Goal: Transaction & Acquisition: Purchase product/service

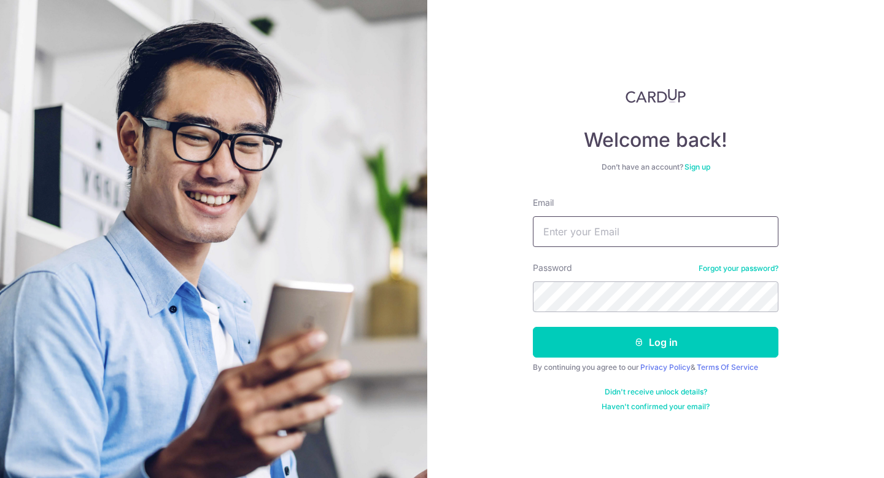
click at [562, 228] on input "Email" at bounding box center [656, 231] width 246 height 31
type input "[EMAIL_ADDRESS][DOMAIN_NAME]"
click at [533, 327] on button "Log in" at bounding box center [656, 342] width 246 height 31
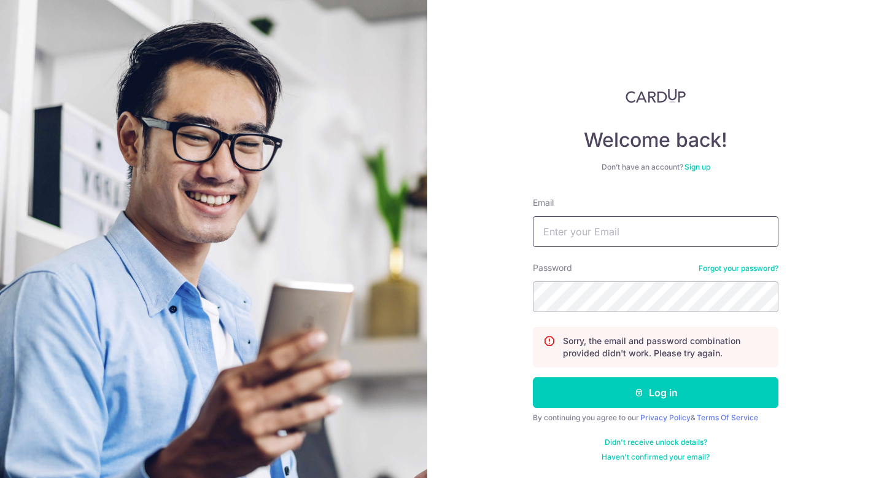
click at [635, 225] on input "Email" at bounding box center [656, 231] width 246 height 31
type input "jack-collings@hotmail.co.uk"
click at [533, 377] on button "Log in" at bounding box center [656, 392] width 246 height 31
click at [601, 226] on input "Email" at bounding box center [656, 231] width 246 height 31
type input "[EMAIL_ADDRESS][DOMAIN_NAME]"
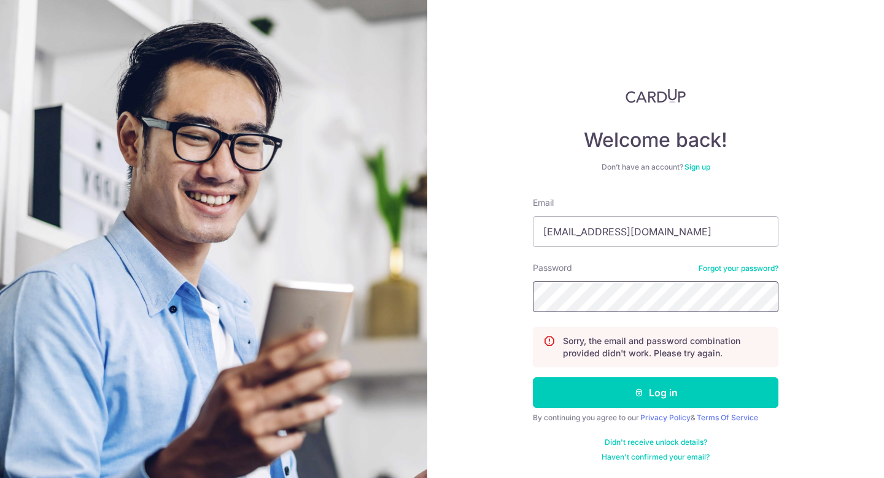
click at [533, 377] on button "Log in" at bounding box center [656, 392] width 246 height 31
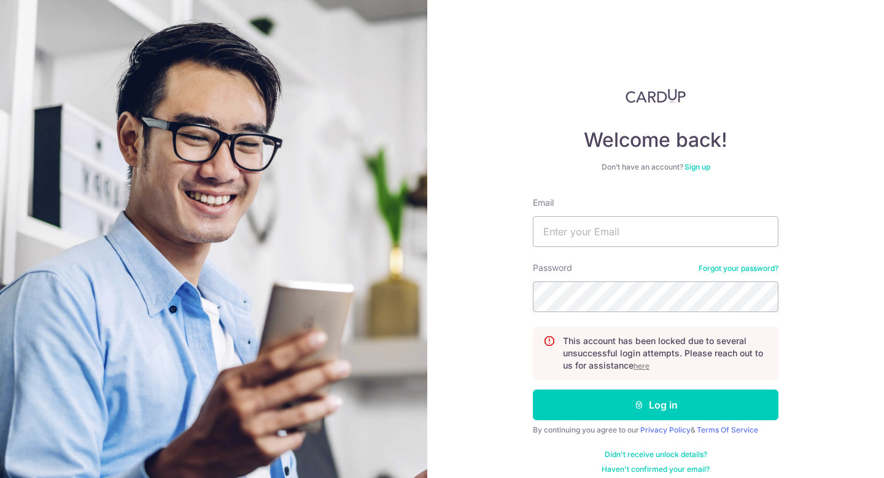
click at [646, 365] on u "here" at bounding box center [641, 365] width 16 height 9
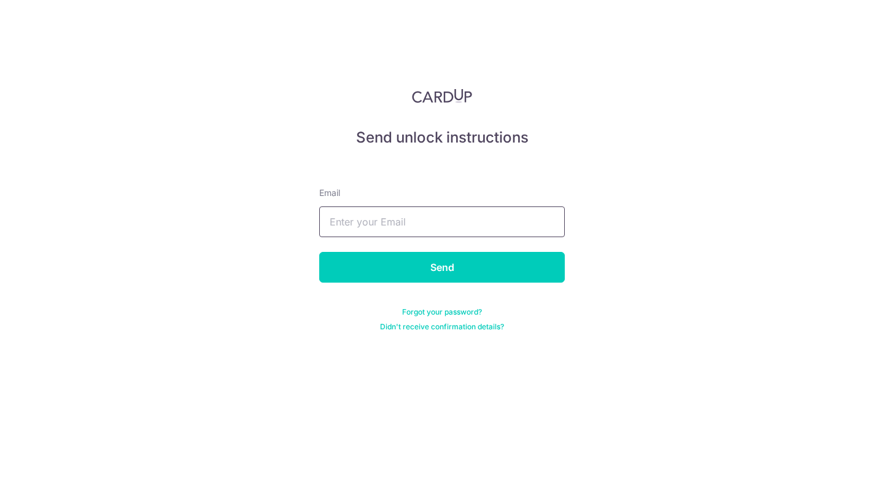
click at [504, 228] on input "text" at bounding box center [442, 221] width 246 height 31
type input "[EMAIL_ADDRESS][DOMAIN_NAME]"
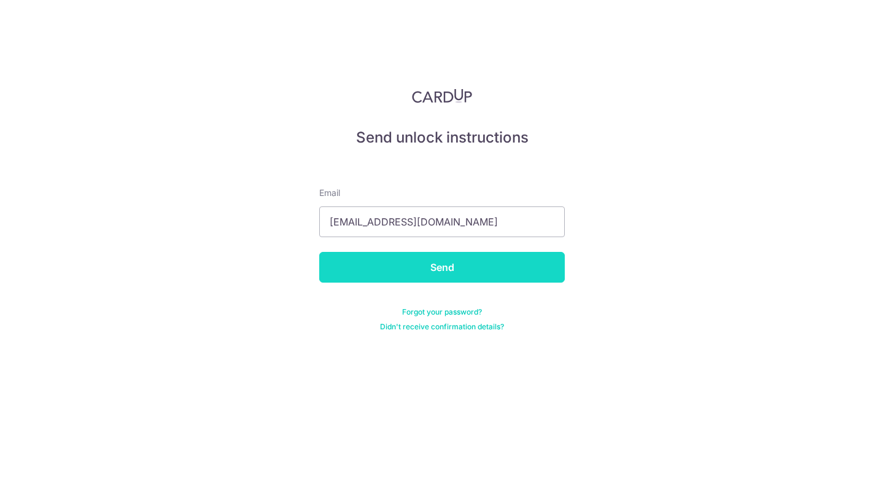
click at [447, 268] on input "Send" at bounding box center [442, 267] width 246 height 31
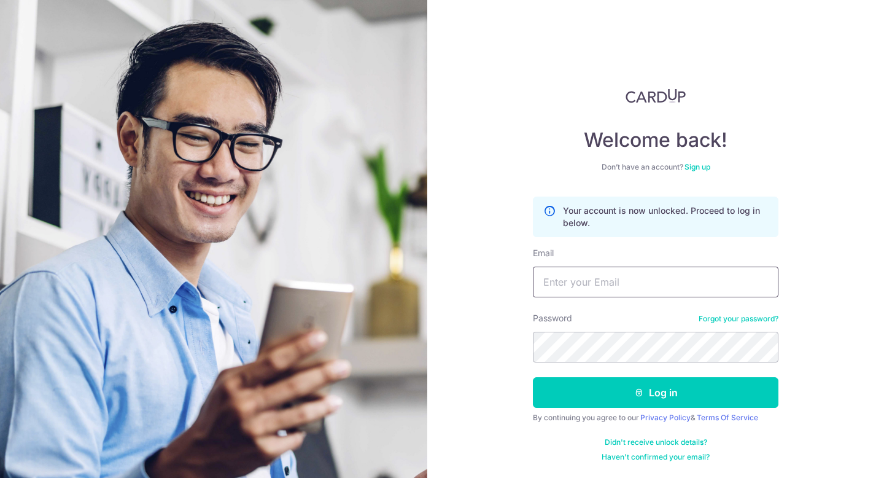
click at [632, 285] on input "Email" at bounding box center [656, 281] width 246 height 31
type input "[EMAIL_ADDRESS][DOMAIN_NAME]"
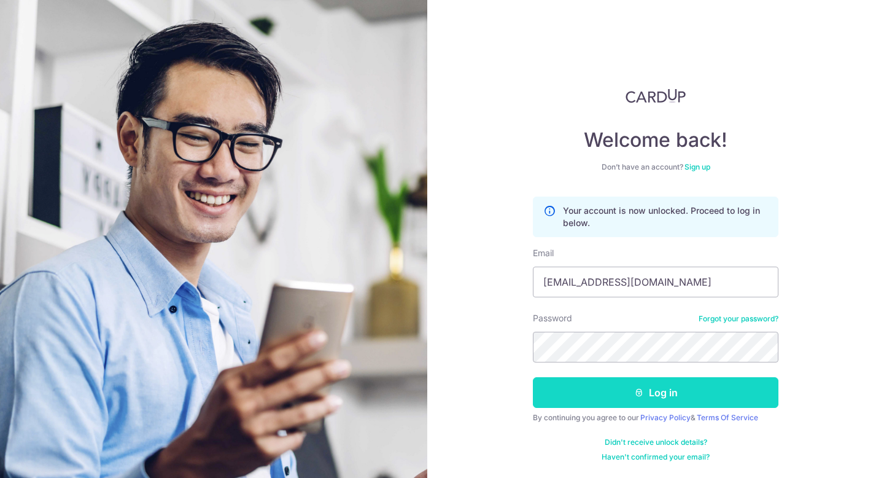
click at [635, 407] on button "Log in" at bounding box center [656, 392] width 246 height 31
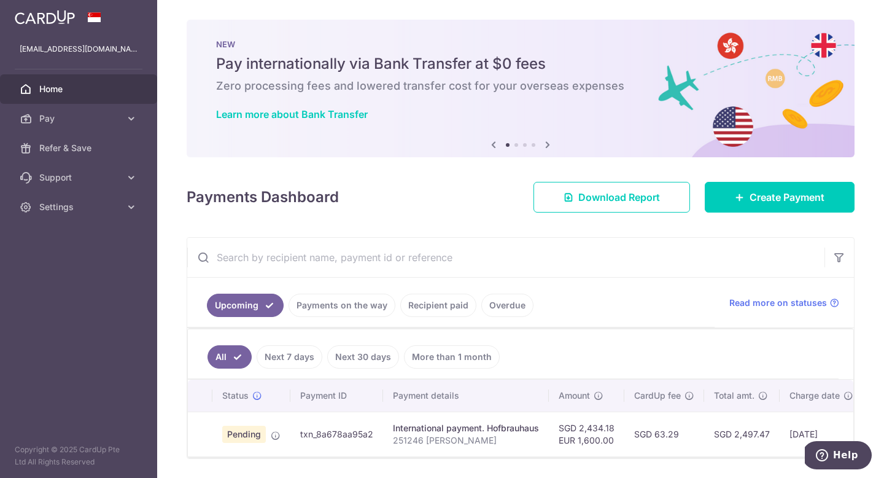
click at [365, 222] on div "× Pause Schedule Pause all future payments in this series Pause just this one p…" at bounding box center [520, 239] width 727 height 478
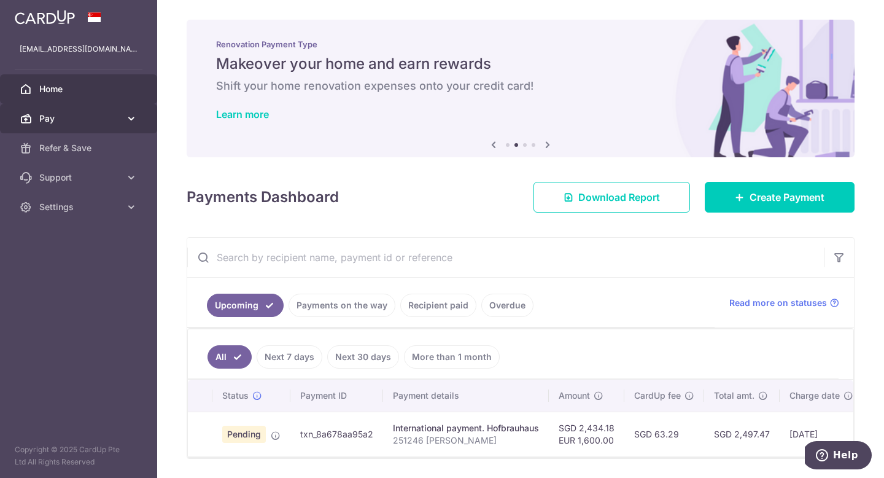
click at [98, 117] on span "Pay" at bounding box center [79, 118] width 81 height 12
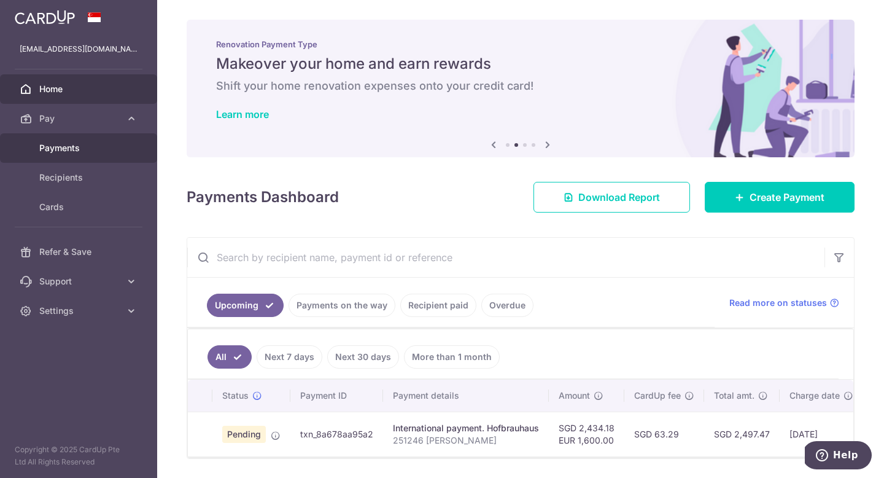
click at [76, 155] on link "Payments" at bounding box center [78, 147] width 157 height 29
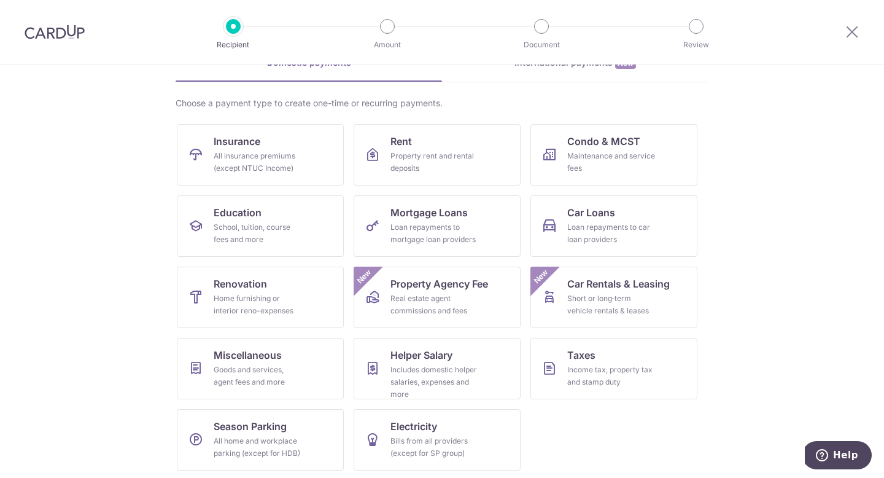
scroll to position [72, 0]
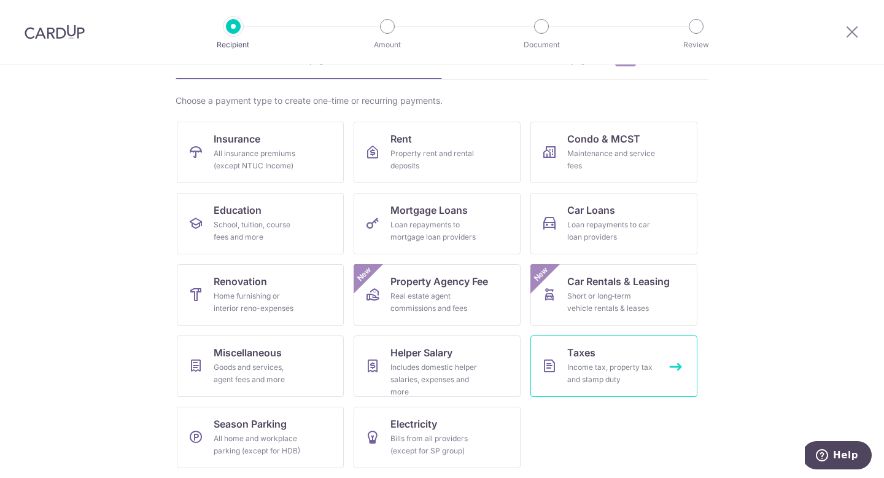
click at [598, 349] on link "Taxes Income tax, property tax and stamp duty" at bounding box center [613, 365] width 167 height 61
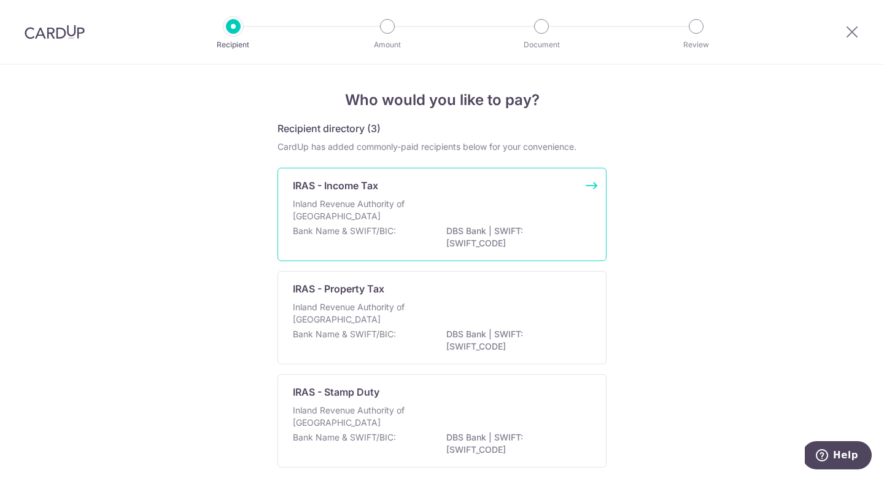
click at [465, 206] on div "Inland Revenue Authority of Singapore" at bounding box center [442, 211] width 298 height 27
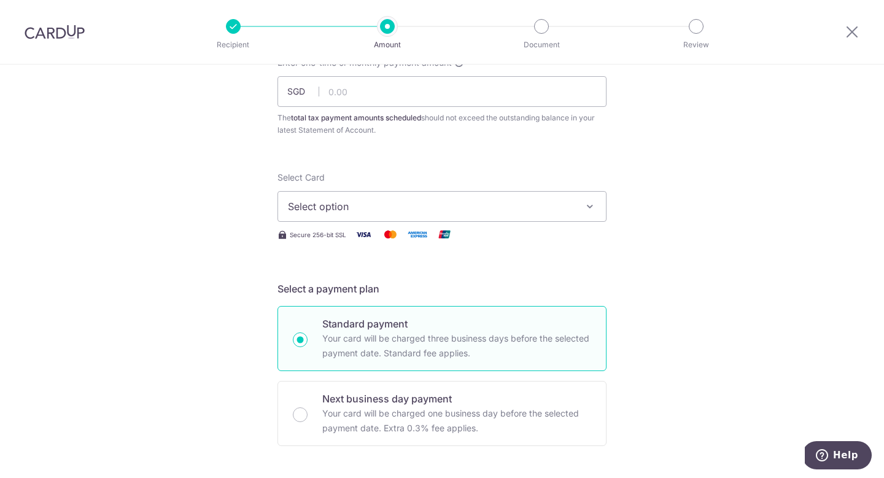
scroll to position [91, 0]
click at [381, 201] on span "Select option" at bounding box center [431, 203] width 286 height 15
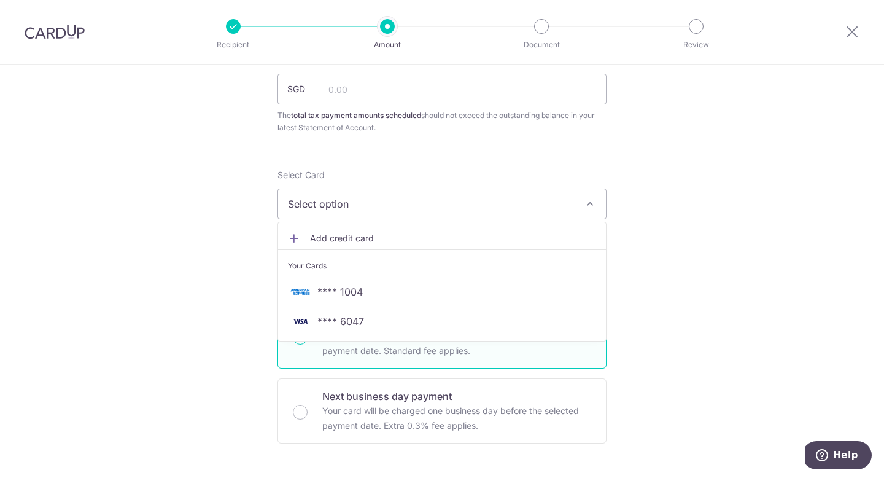
click at [381, 201] on span "Select option" at bounding box center [431, 203] width 286 height 15
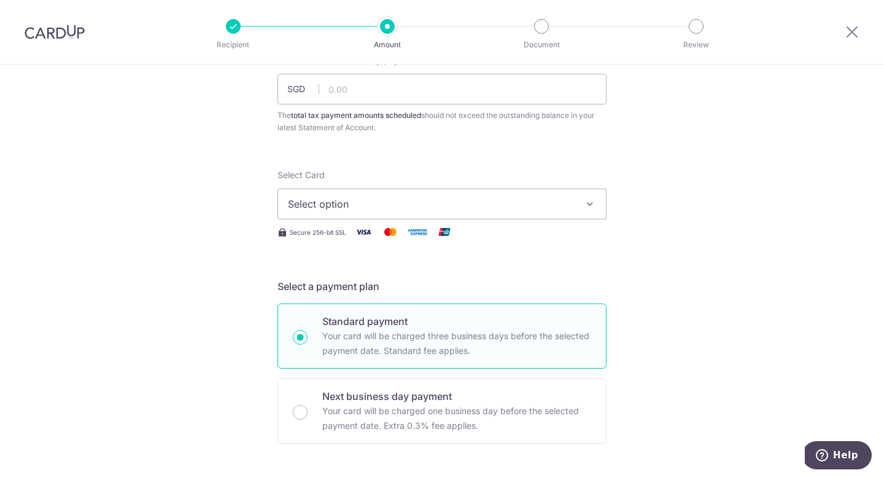
click at [381, 201] on span "Select option" at bounding box center [431, 203] width 286 height 15
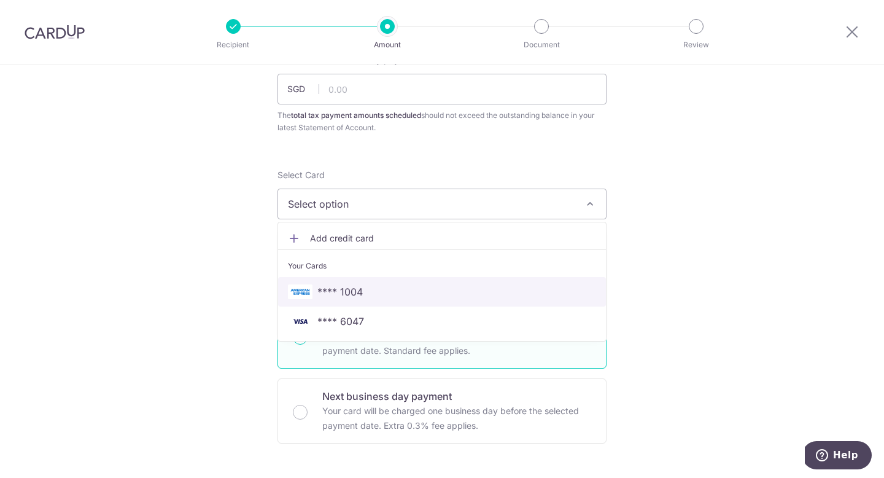
click at [323, 294] on span "**** 1004" at bounding box center [339, 291] width 45 height 15
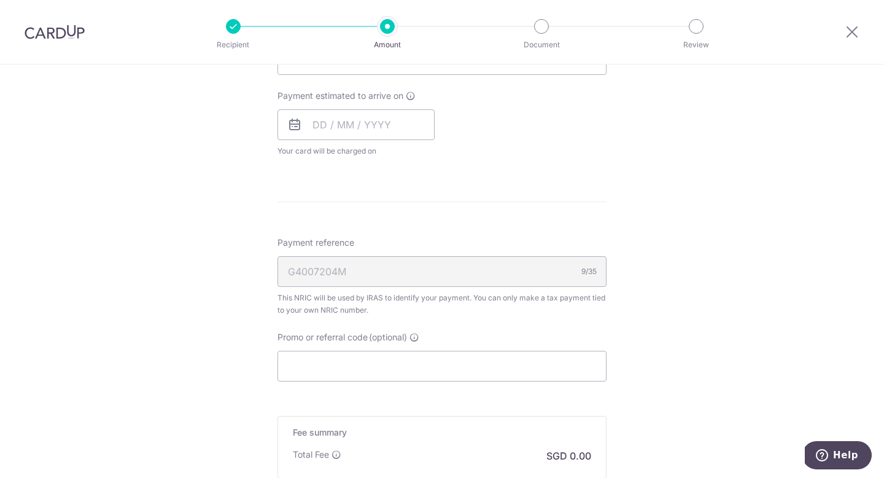
scroll to position [489, 0]
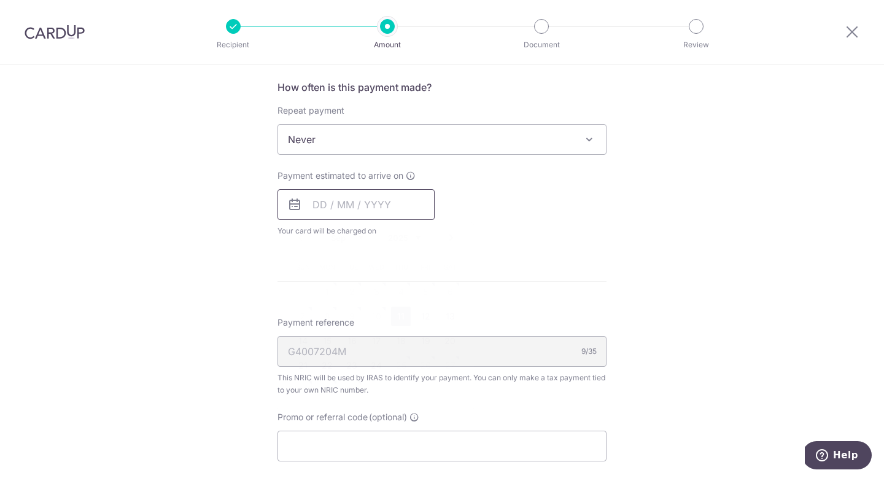
click at [304, 199] on input "text" at bounding box center [355, 204] width 157 height 31
click at [477, 209] on div "Payment estimated to arrive on Prev Next Sep Oct Nov Dec 2025 2026 Sun Mon Tue …" at bounding box center [442, 203] width 344 height 68
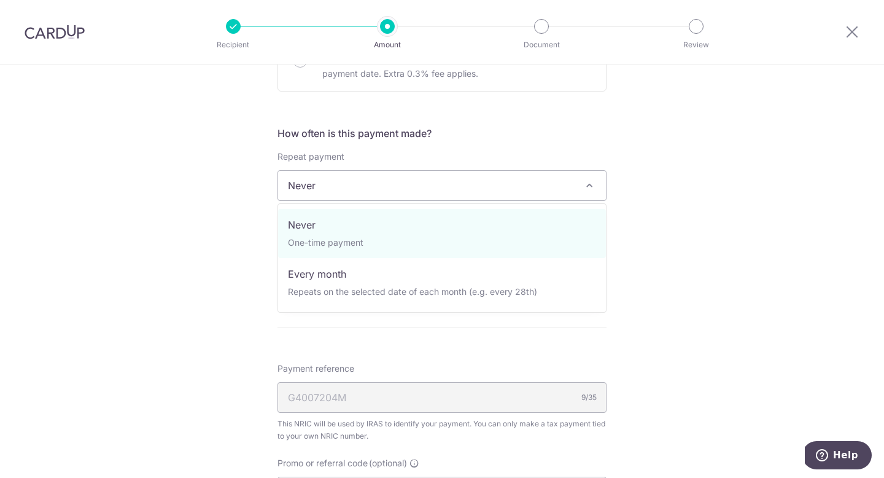
click at [384, 183] on span "Never" at bounding box center [442, 185] width 328 height 29
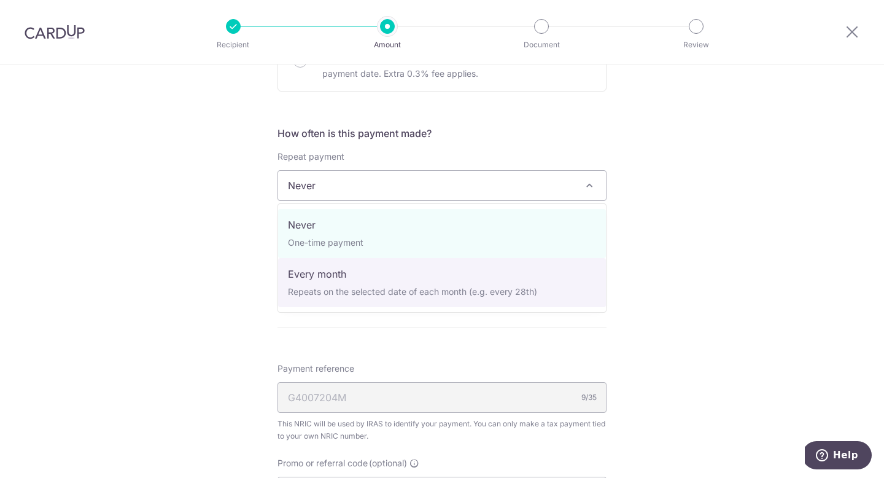
select select "3"
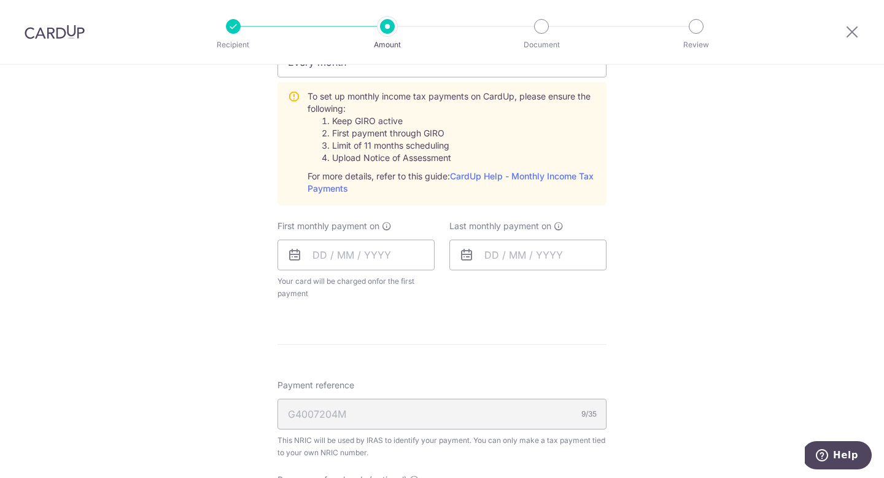
scroll to position [578, 0]
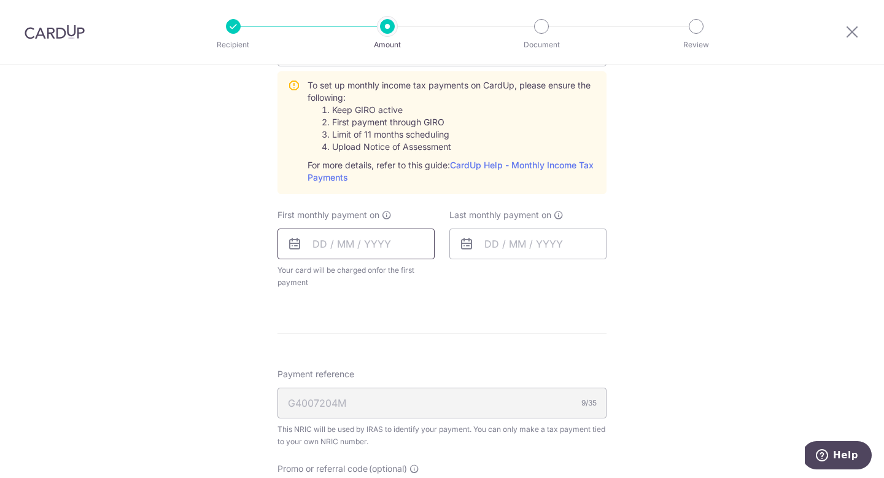
click at [387, 246] on input "text" at bounding box center [355, 243] width 157 height 31
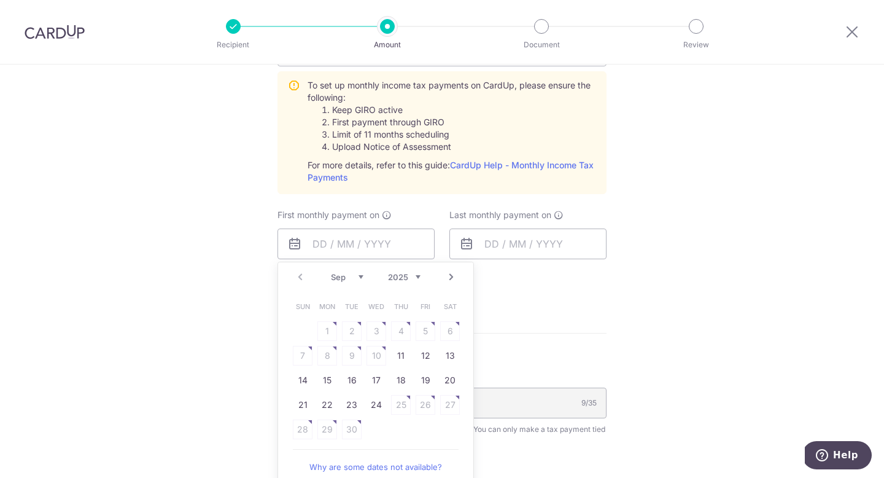
click at [406, 336] on table "Sun Mon Tue Wed Thu Fri Sat 1 2 3 4 5 6 7 8 9 10 11 12 13 14 15 16 17 18 19 20 …" at bounding box center [376, 367] width 172 height 147
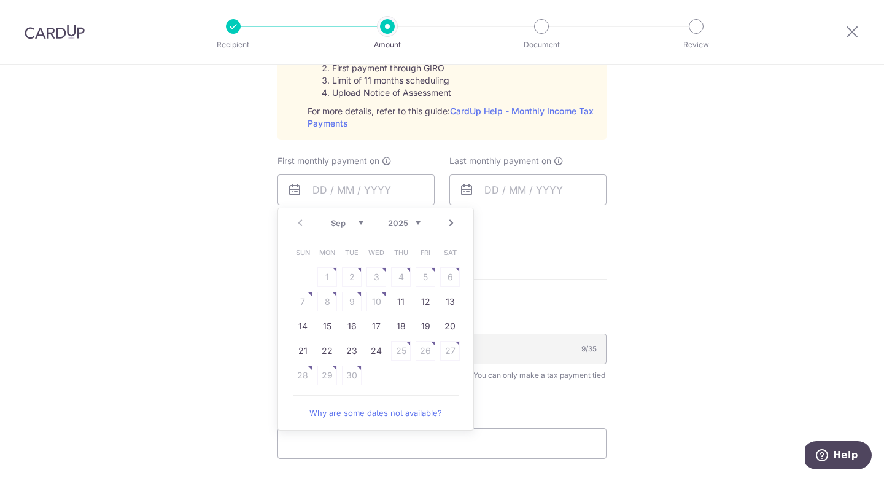
click at [383, 412] on link "Why are some dates not available?" at bounding box center [376, 412] width 166 height 25
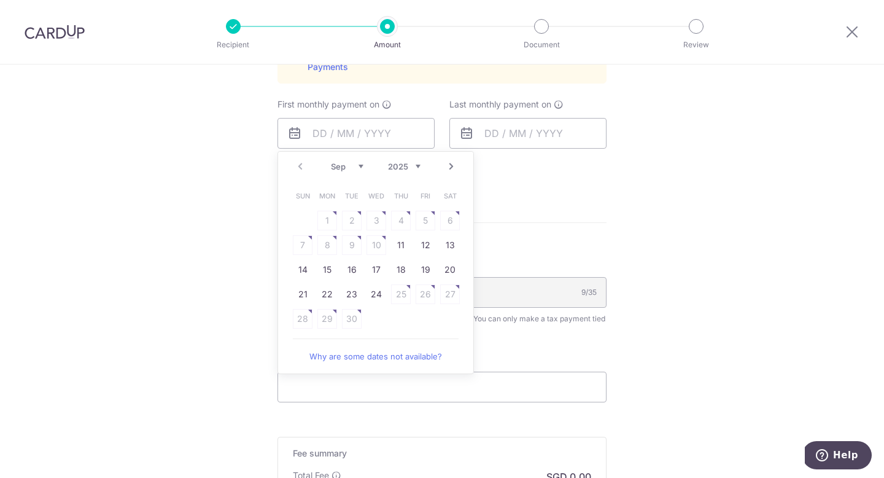
scroll to position [689, 0]
click at [363, 164] on select "Sep Oct Nov Dec" at bounding box center [347, 165] width 33 height 10
click at [301, 164] on link "Prev" at bounding box center [300, 165] width 15 height 15
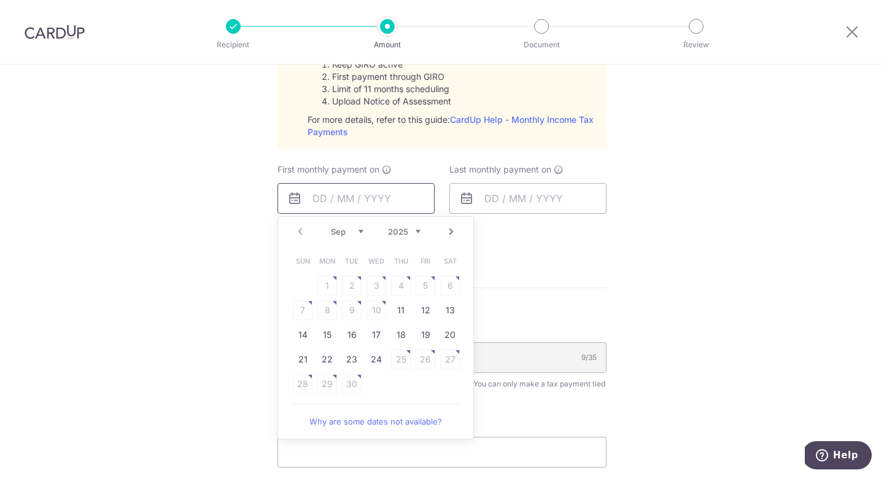
scroll to position [624, 0]
click at [453, 233] on link "Next" at bounding box center [451, 230] width 15 height 15
click at [301, 228] on link "Prev" at bounding box center [300, 230] width 15 height 15
click at [371, 357] on link "24" at bounding box center [376, 358] width 20 height 20
type input "[DATE]"
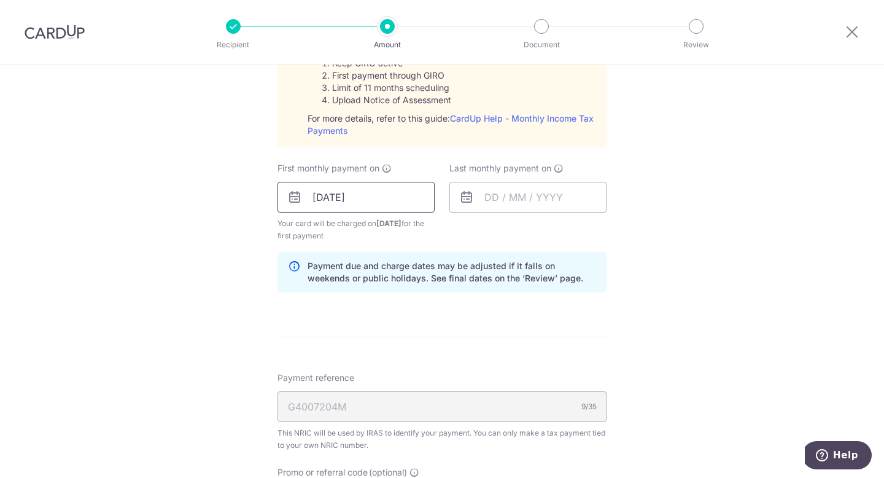
click at [381, 204] on input "[DATE]" at bounding box center [355, 197] width 157 height 31
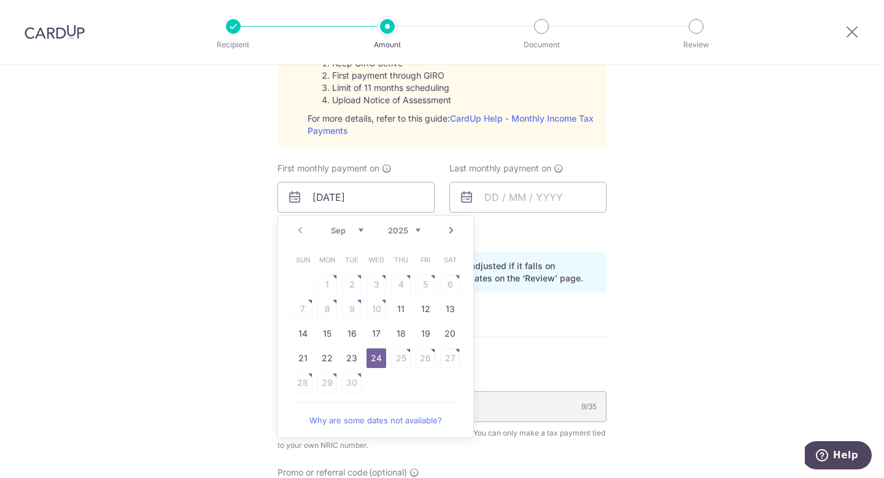
click at [632, 284] on div "Tell us more about your payment Enter one-time or monthly payment amount SGD Th…" at bounding box center [442, 105] width 884 height 1330
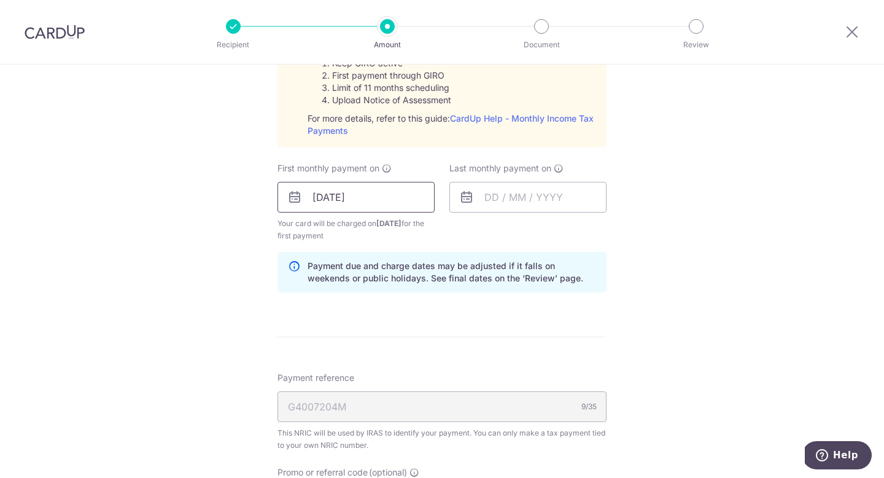
click at [406, 193] on input "[DATE]" at bounding box center [355, 197] width 157 height 31
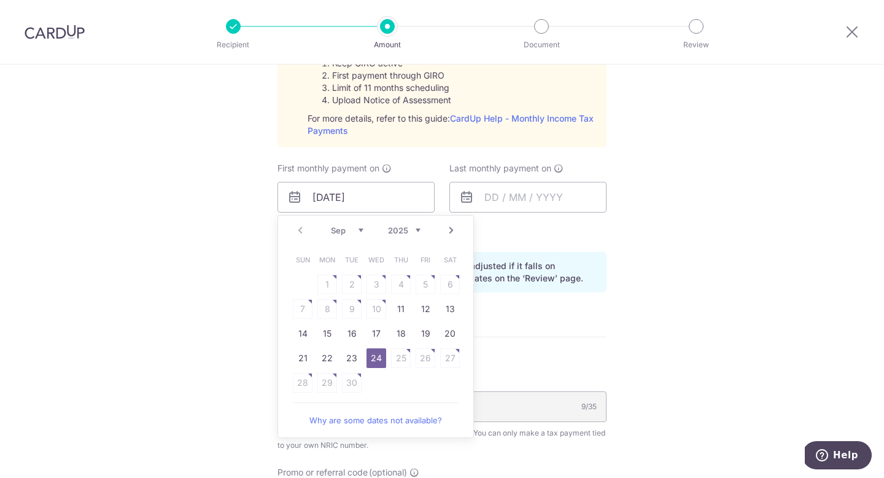
click at [450, 231] on link "Next" at bounding box center [451, 230] width 15 height 15
click at [296, 229] on link "Prev" at bounding box center [300, 230] width 15 height 15
click at [377, 359] on link "24" at bounding box center [376, 358] width 20 height 20
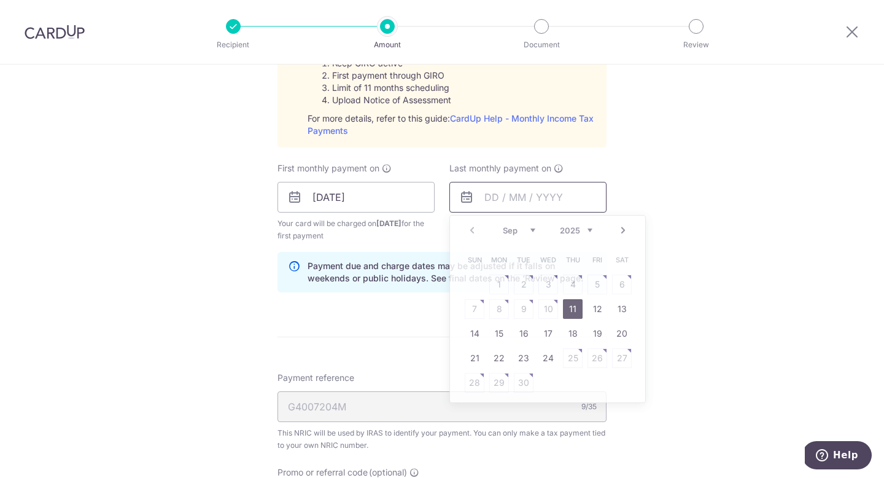
click at [517, 198] on input "text" at bounding box center [527, 197] width 157 height 31
click at [626, 231] on link "Next" at bounding box center [623, 230] width 15 height 15
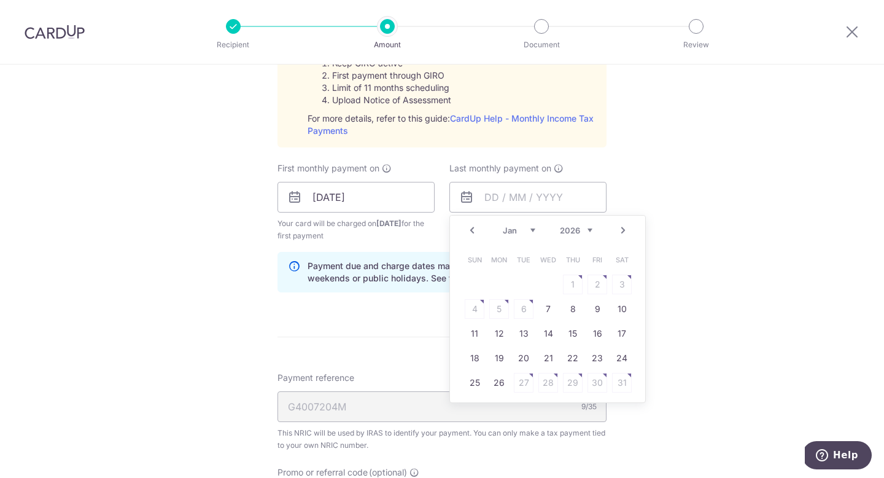
click at [626, 231] on link "Next" at bounding box center [623, 230] width 15 height 15
click at [549, 358] on link "25" at bounding box center [548, 358] width 20 height 20
type input "[DATE]"
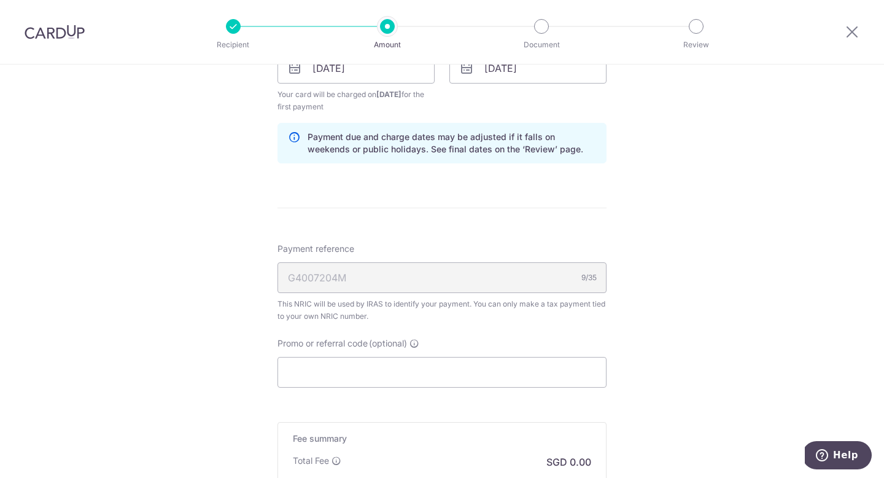
scroll to position [755, 0]
click at [415, 363] on input "Promo or referral code (optional)" at bounding box center [441, 370] width 329 height 31
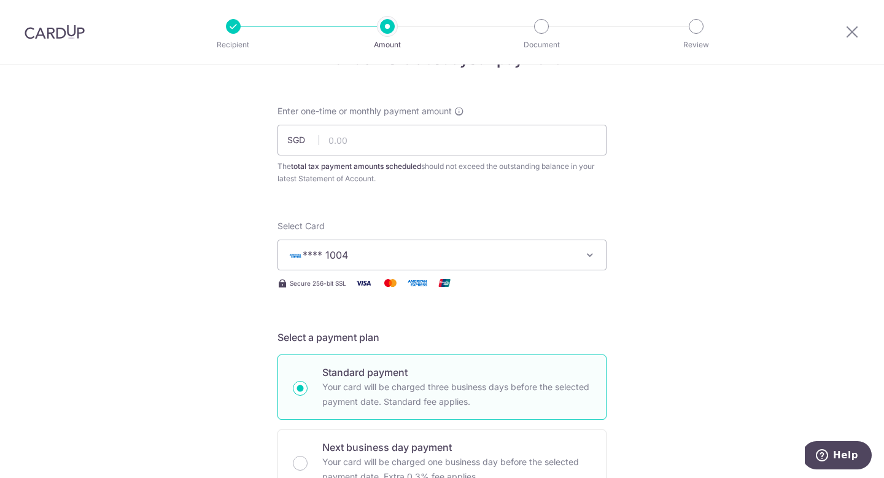
scroll to position [0, 0]
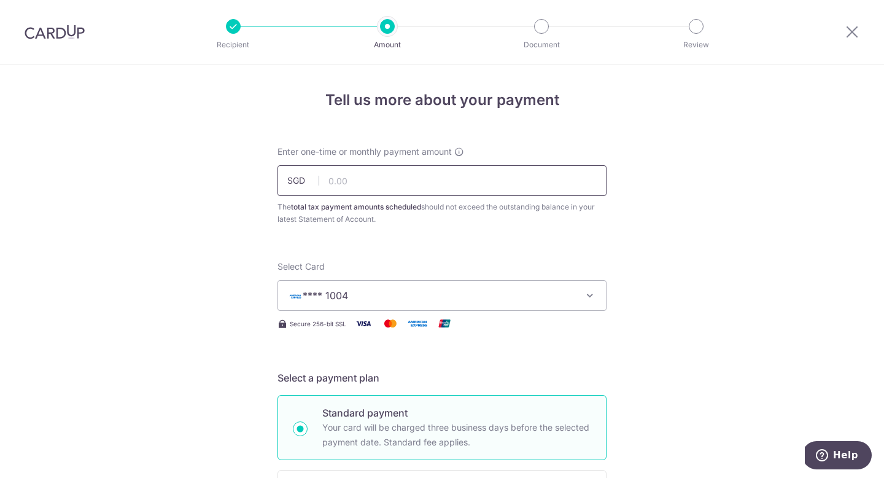
type input "VTAX25R"
click at [402, 182] on input "text" at bounding box center [441, 180] width 329 height 31
type input "3,585.87"
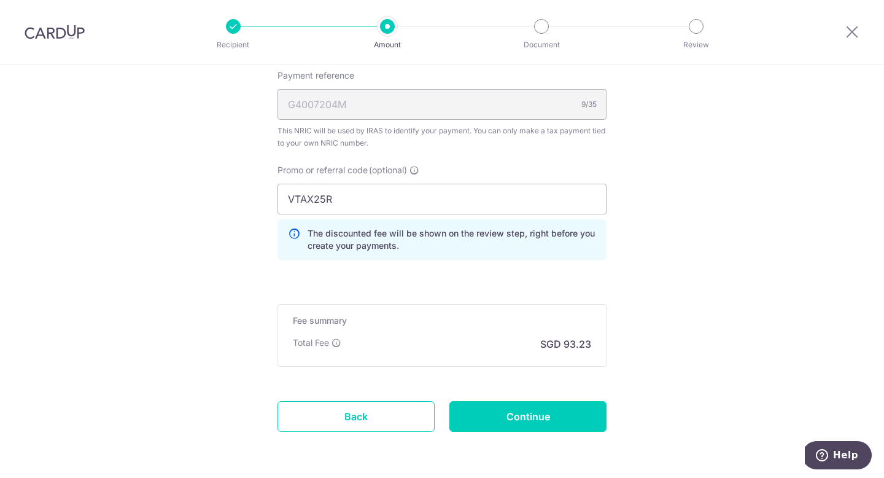
scroll to position [927, 0]
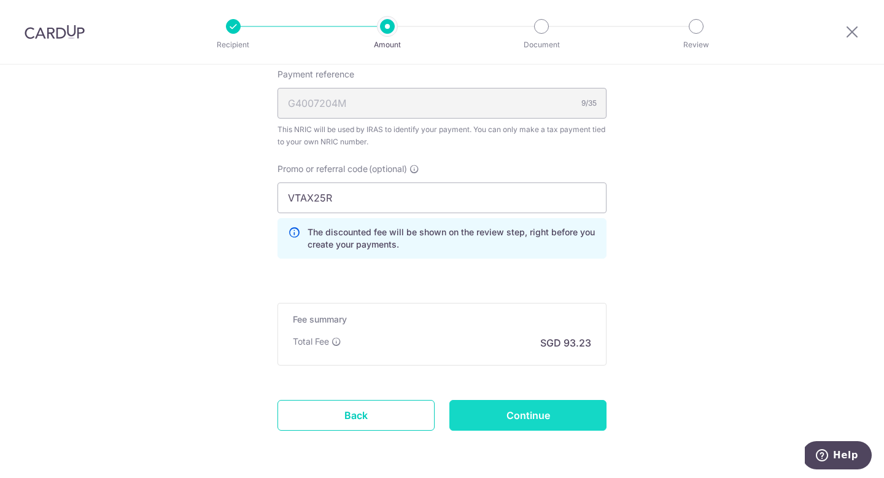
click at [548, 425] on input "Continue" at bounding box center [527, 415] width 157 height 31
type input "Create Schedule"
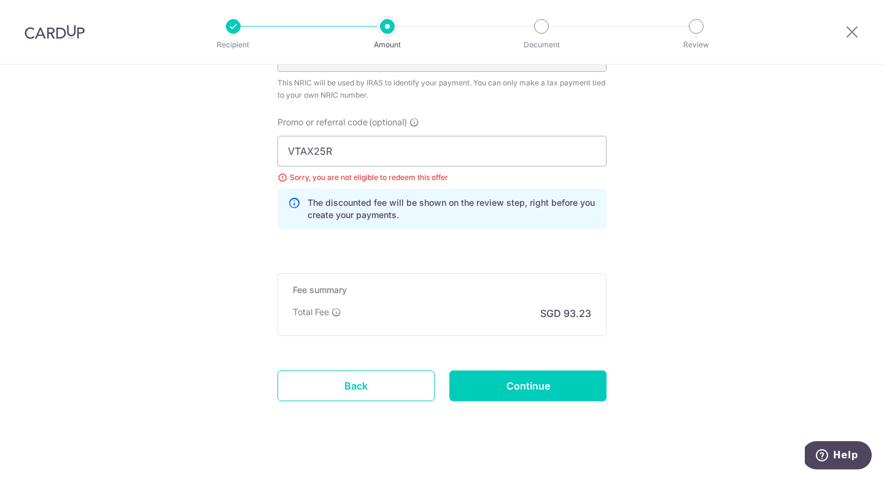
scroll to position [782, 0]
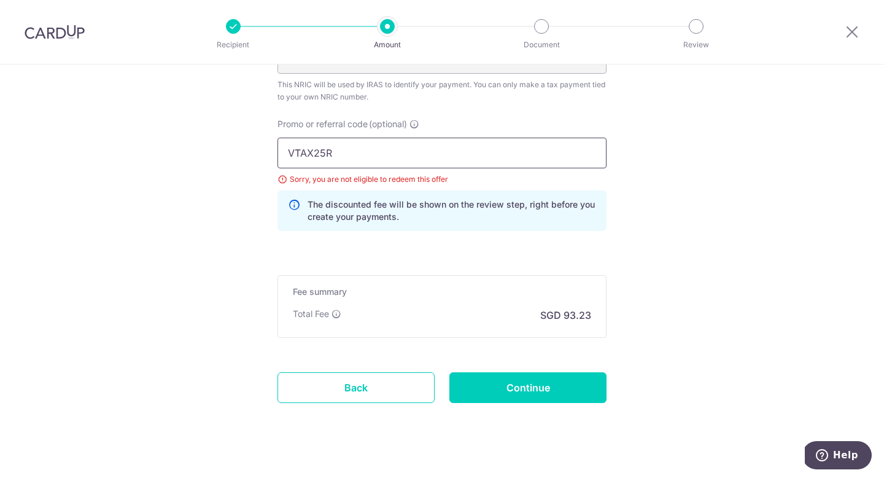
click at [368, 165] on input "VTAX25R" at bounding box center [441, 152] width 329 height 31
type input "25AMEX18"
click at [487, 236] on div "Promo or referral code (optional) 25AMEX18 Sorry, you are not eligible to redee…" at bounding box center [442, 179] width 344 height 123
click at [382, 219] on p "The discounted fee will be shown on the review step, right before you create yo…" at bounding box center [452, 210] width 288 height 25
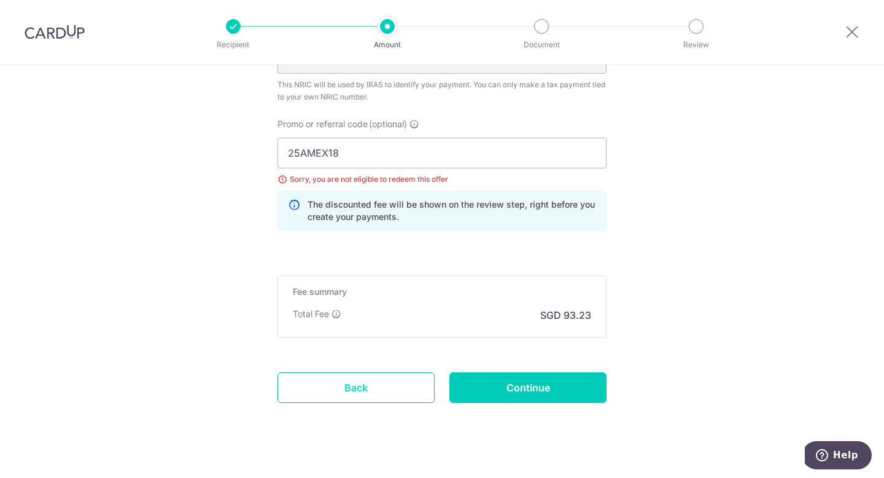
click at [355, 382] on link "Back" at bounding box center [355, 387] width 157 height 31
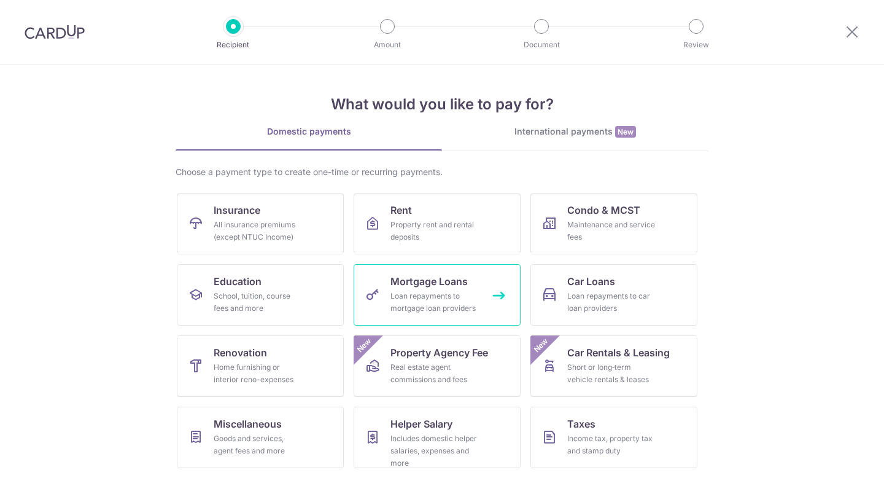
scroll to position [1, 0]
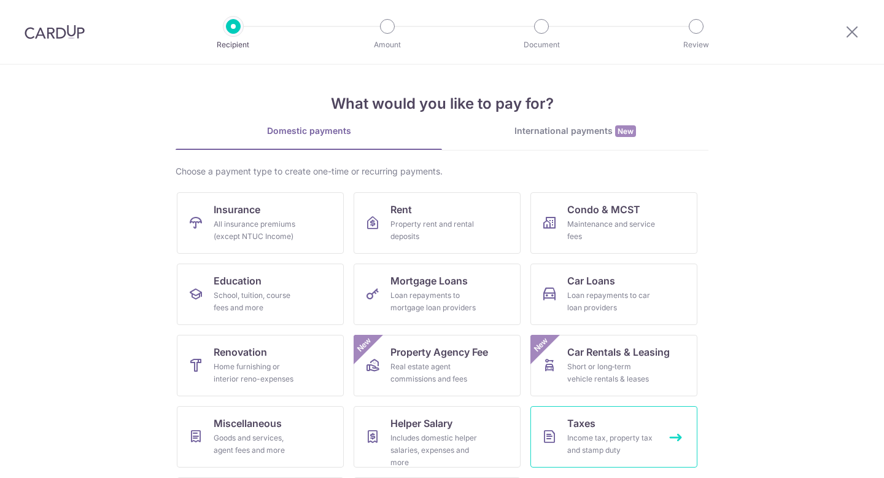
click at [582, 430] on span "Taxes" at bounding box center [581, 423] width 28 height 15
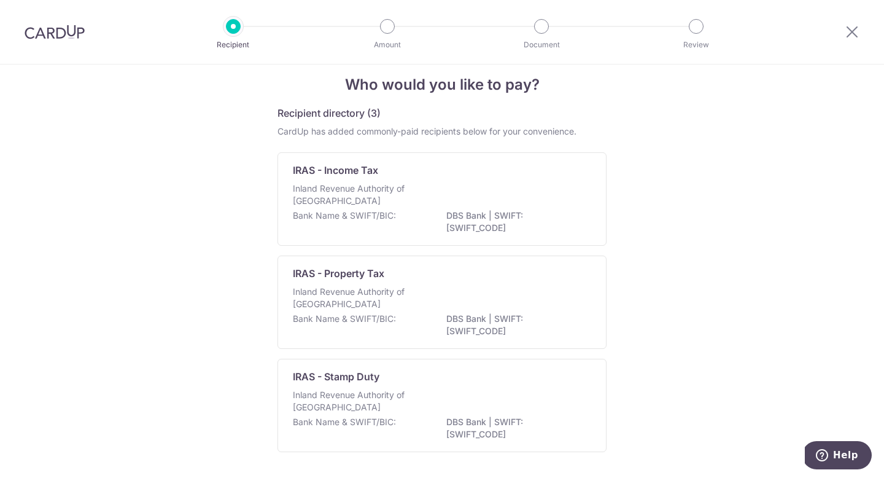
scroll to position [12, 0]
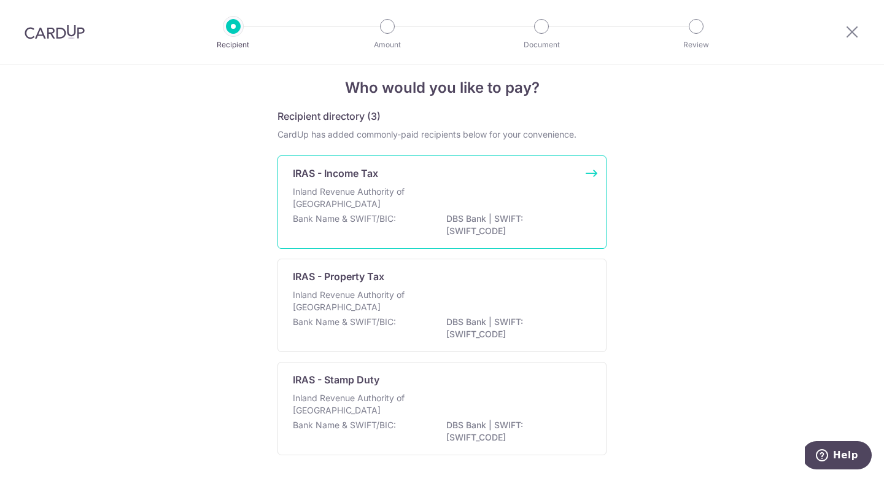
click at [499, 204] on div "Inland Revenue Authority of [GEOGRAPHIC_DATA]" at bounding box center [442, 198] width 298 height 27
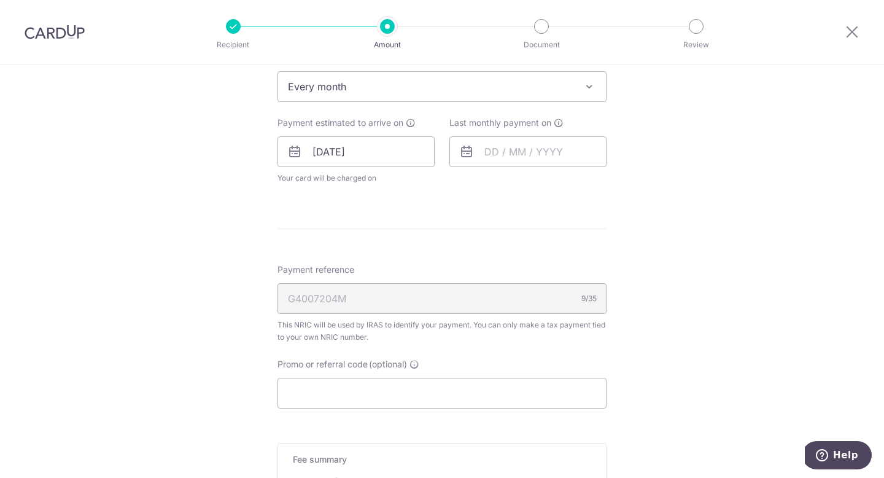
scroll to position [583, 0]
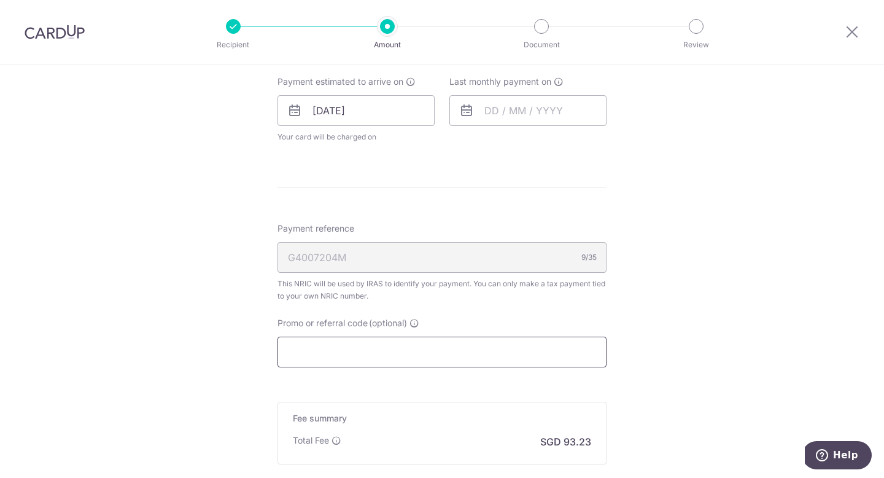
click at [338, 362] on input "Promo or referral code (optional)" at bounding box center [441, 351] width 329 height 31
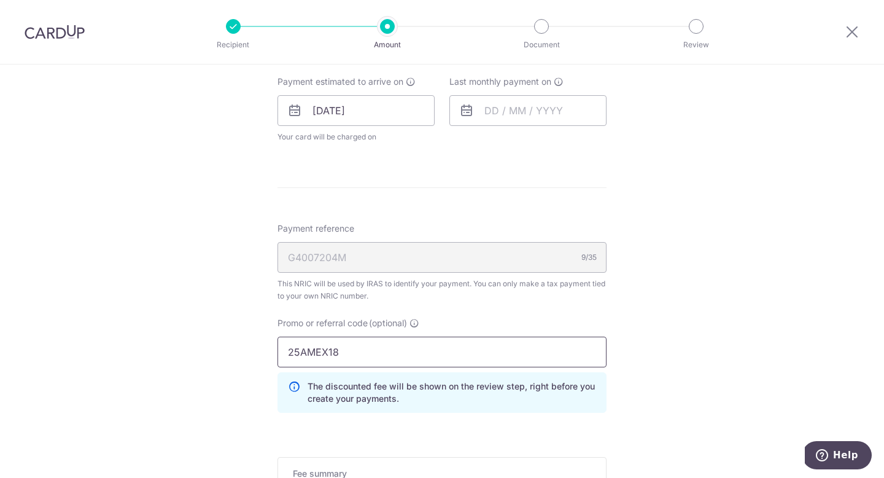
type input "25AMEX18"
click at [535, 320] on div "Promo or referral code (optional) 25AMEX18 The discounted fee will be shown on …" at bounding box center [441, 365] width 329 height 96
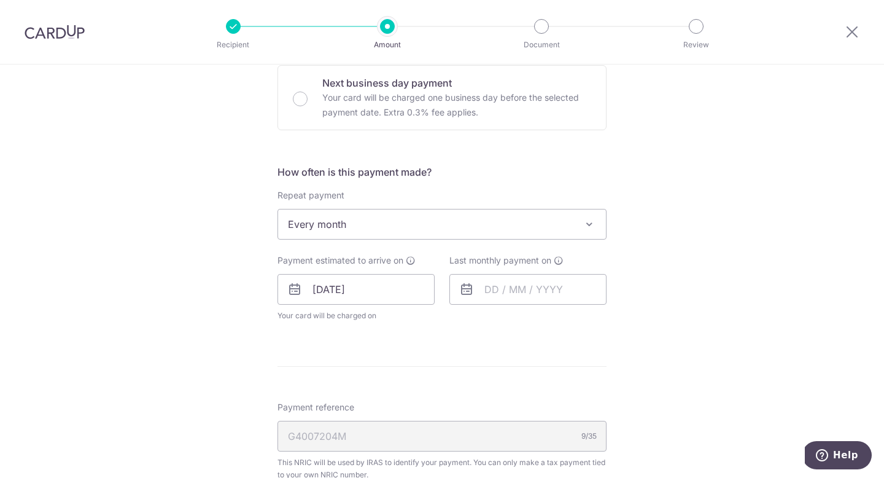
scroll to position [406, 0]
click at [519, 286] on input "text" at bounding box center [527, 288] width 157 height 31
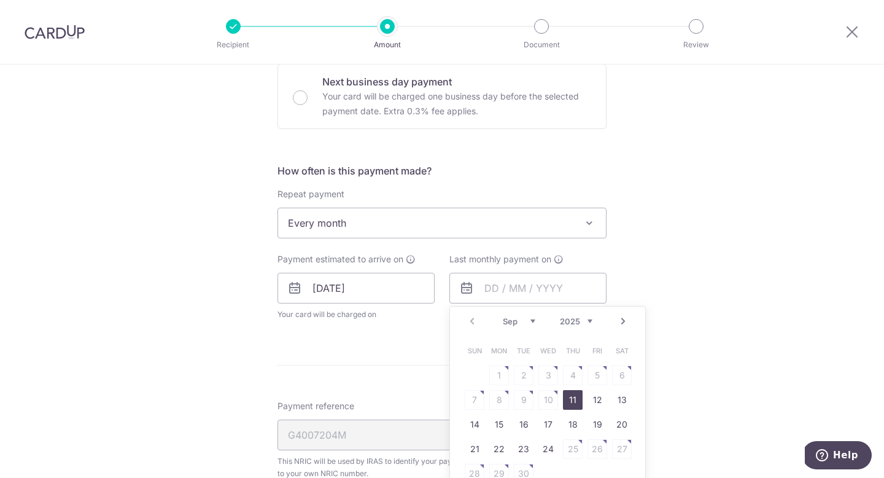
click at [628, 320] on link "Next" at bounding box center [623, 321] width 15 height 15
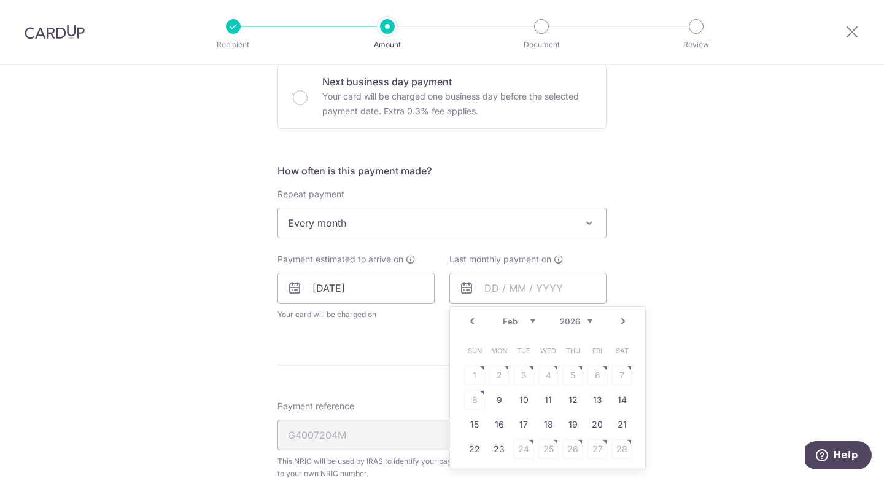
click at [628, 320] on link "Next" at bounding box center [623, 321] width 15 height 15
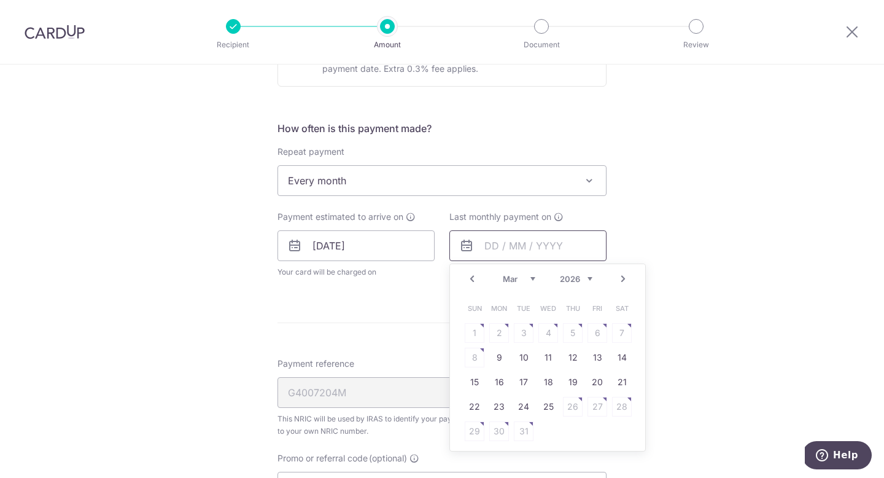
scroll to position [449, 0]
click at [551, 400] on link "25" at bounding box center [548, 406] width 20 height 20
type input "[DATE]"
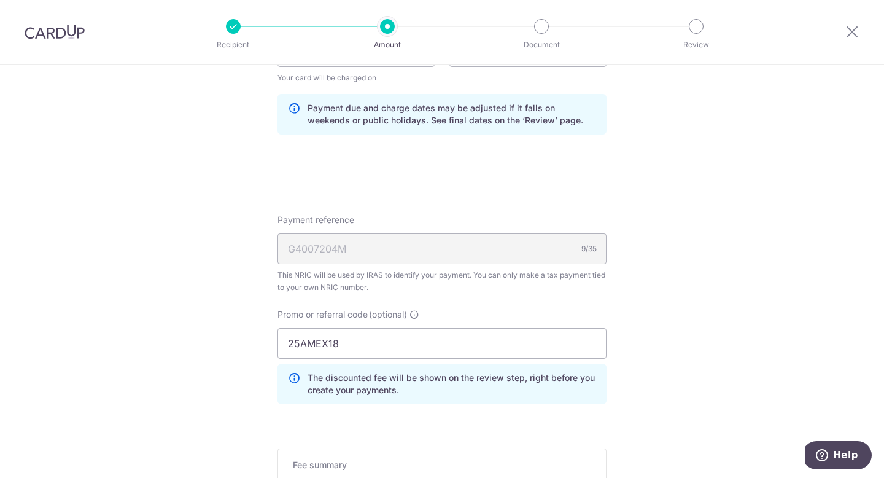
scroll to position [826, 0]
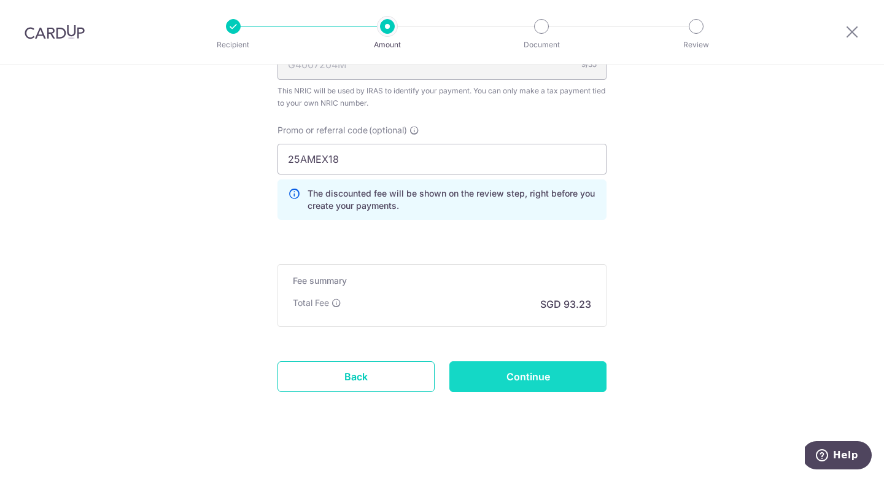
click at [557, 370] on input "Continue" at bounding box center [527, 376] width 157 height 31
type input "Update Schedule"
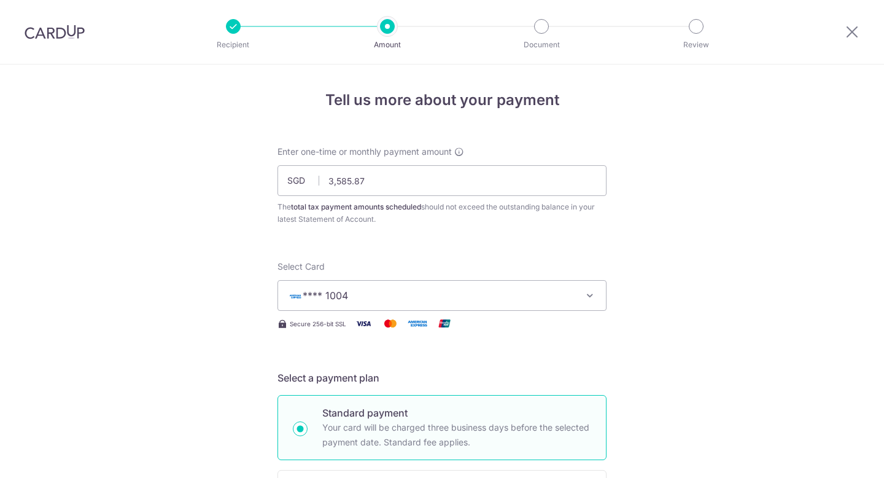
scroll to position [799, 0]
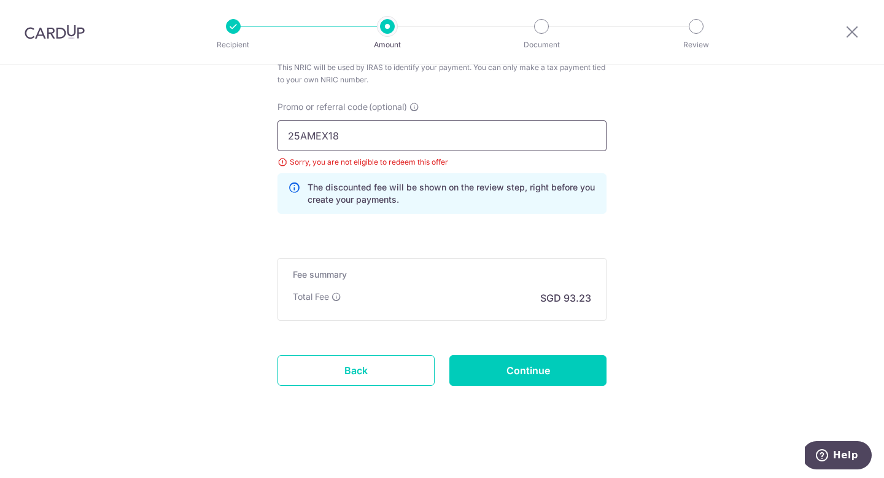
click at [365, 146] on input "25AMEX18" at bounding box center [441, 135] width 329 height 31
type input "25AMEX21"
click at [551, 363] on input "Continue" at bounding box center [527, 370] width 157 height 31
type input "Update Schedule"
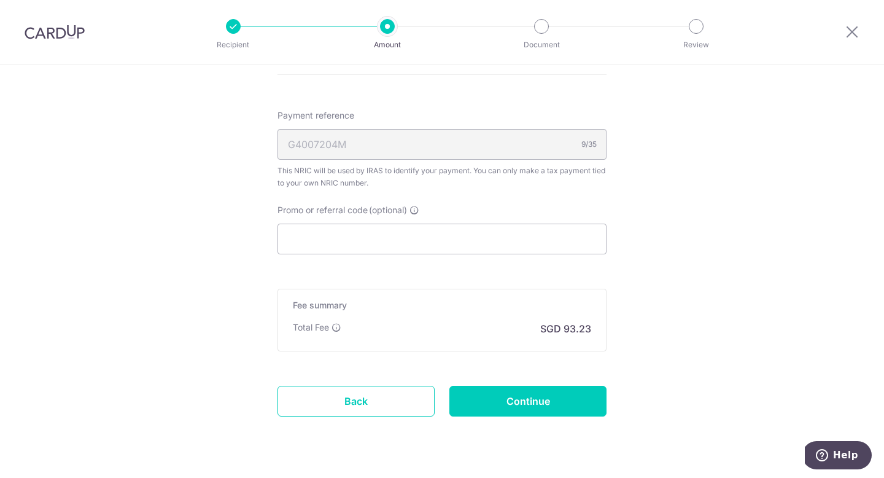
scroll to position [703, 0]
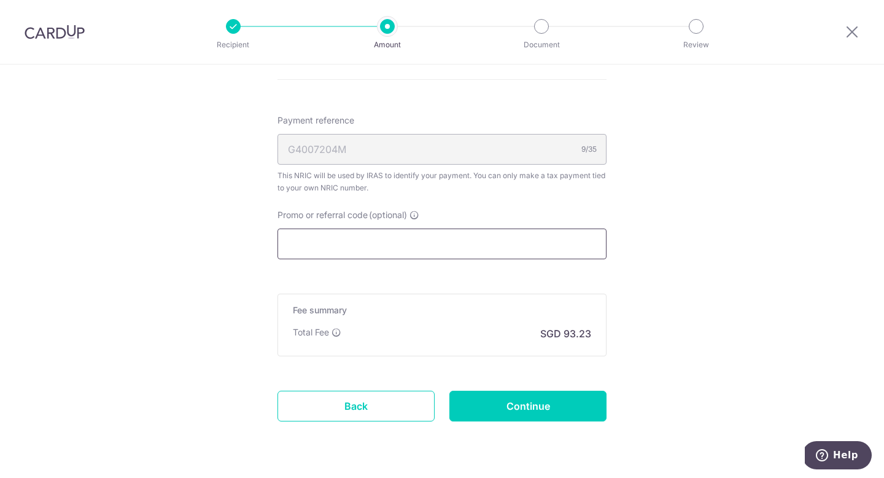
click at [415, 239] on input "Promo or referral code (optional)" at bounding box center [441, 243] width 329 height 31
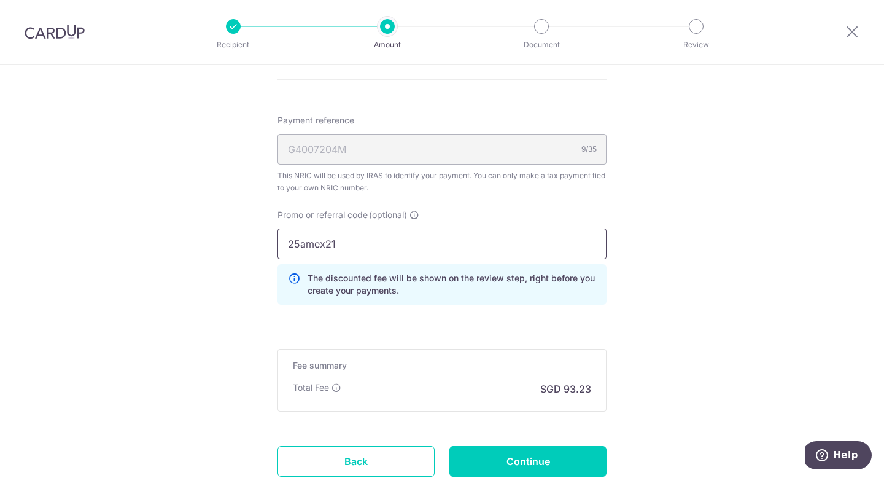
scroll to position [775, 0]
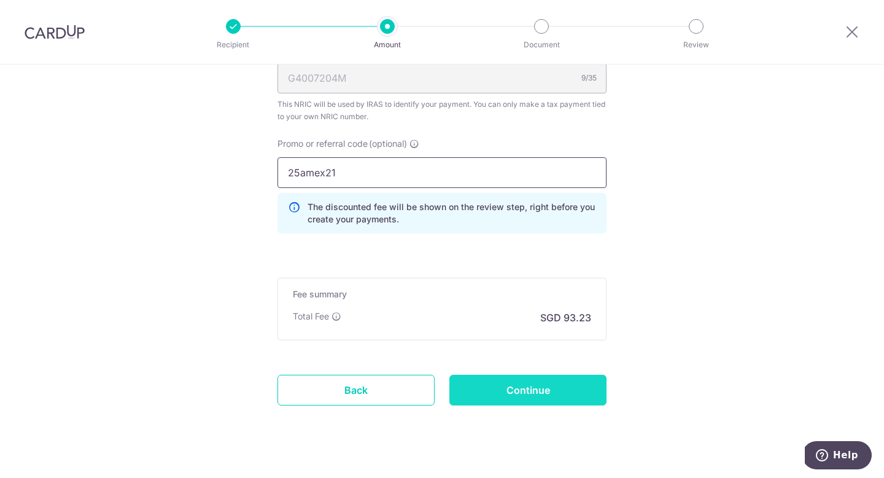
type input "25amex21"
click at [535, 384] on input "Continue" at bounding box center [527, 389] width 157 height 31
type input "Update Schedule"
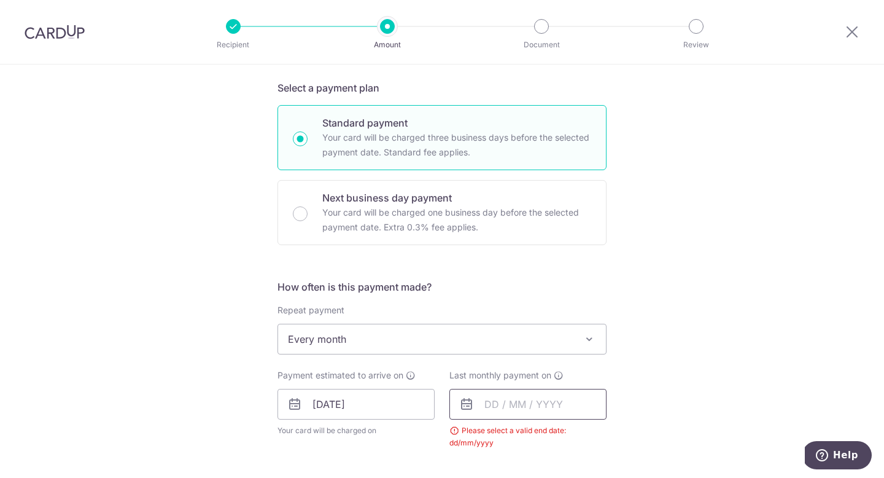
scroll to position [291, 0]
click at [507, 397] on input "text" at bounding box center [527, 402] width 157 height 31
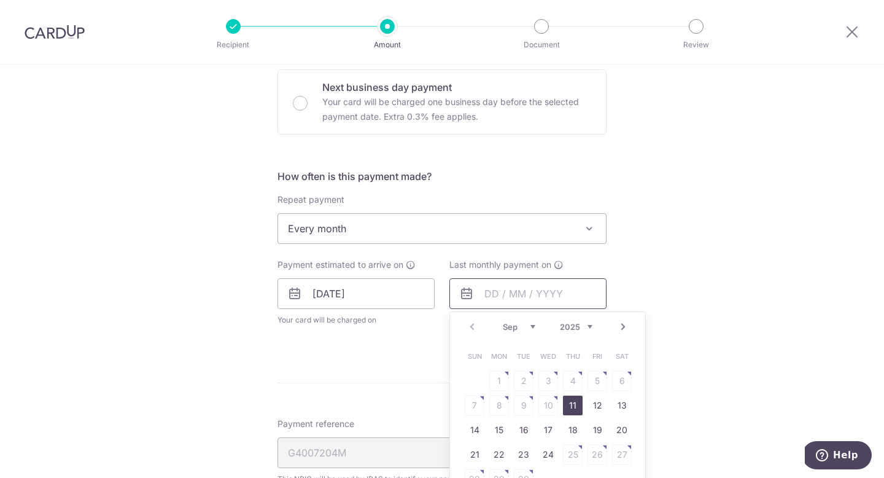
scroll to position [401, 0]
click at [620, 323] on link "Next" at bounding box center [623, 326] width 15 height 15
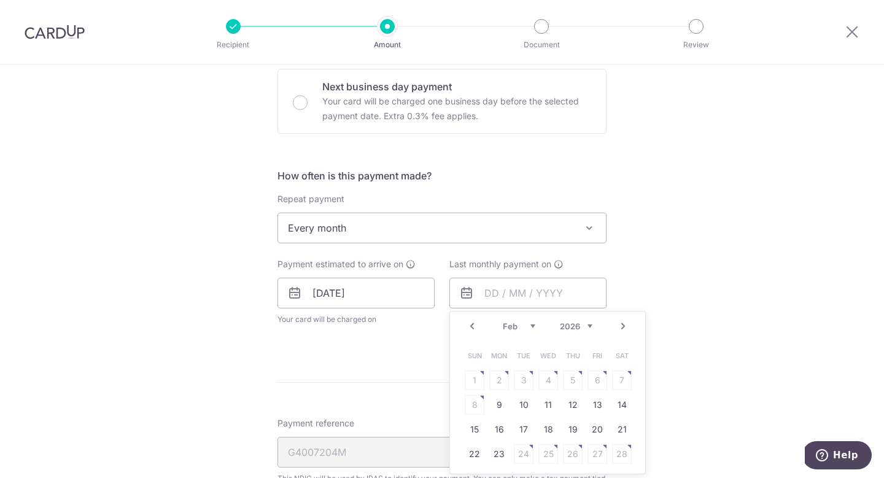
click at [620, 323] on link "Next" at bounding box center [623, 326] width 15 height 15
click at [547, 450] on link "25" at bounding box center [548, 454] width 20 height 20
type input "[DATE]"
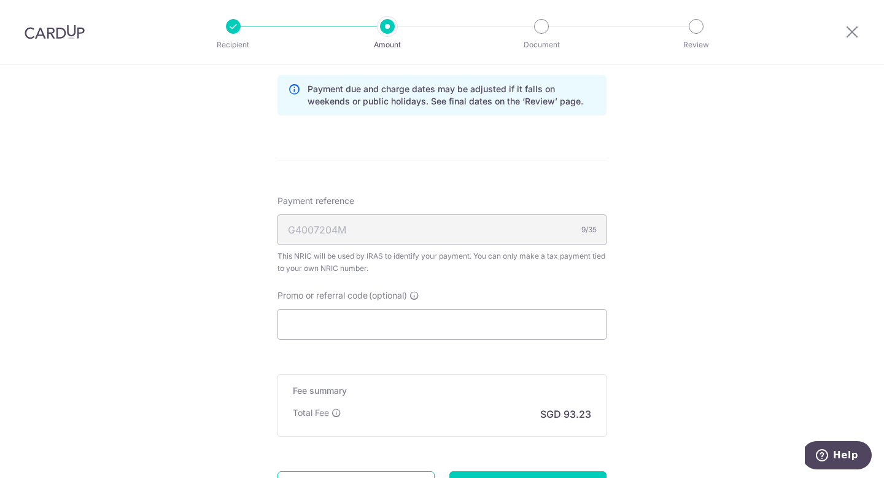
scroll to position [705, 0]
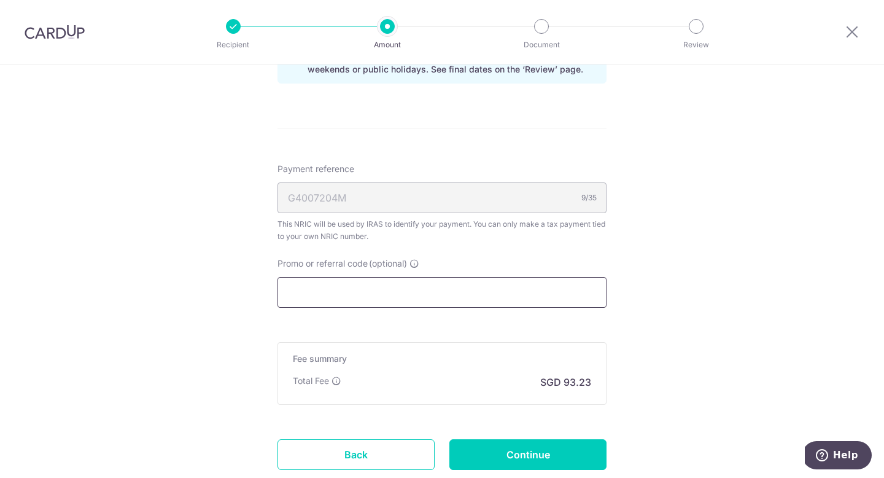
click at [553, 278] on input "Promo or referral code (optional)" at bounding box center [441, 292] width 329 height 31
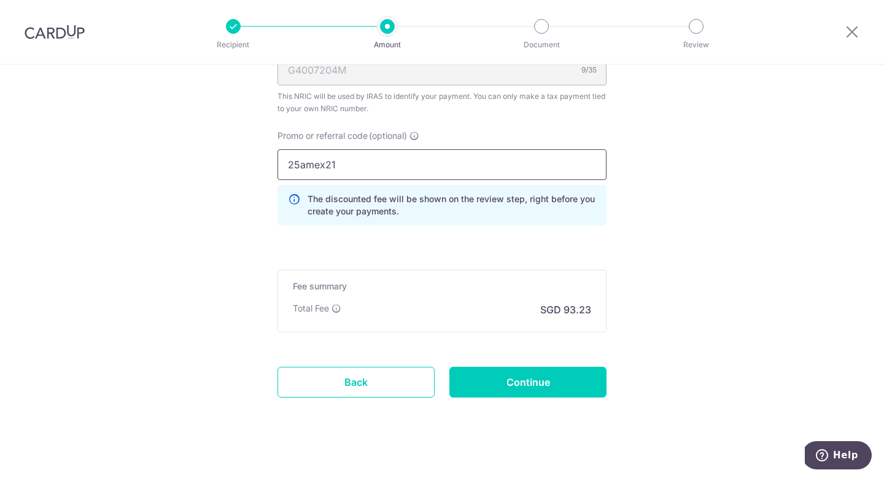
scroll to position [835, 0]
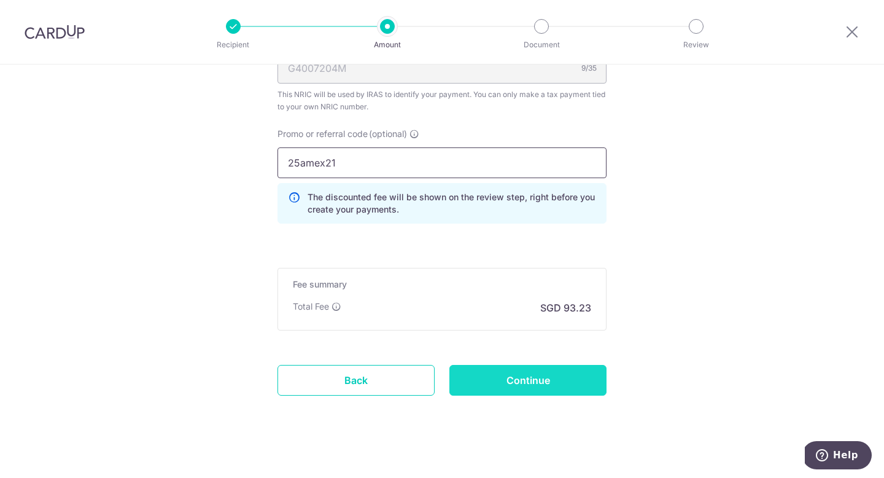
type input "25amex21"
click at [530, 375] on input "Continue" at bounding box center [527, 380] width 157 height 31
type input "Update Schedule"
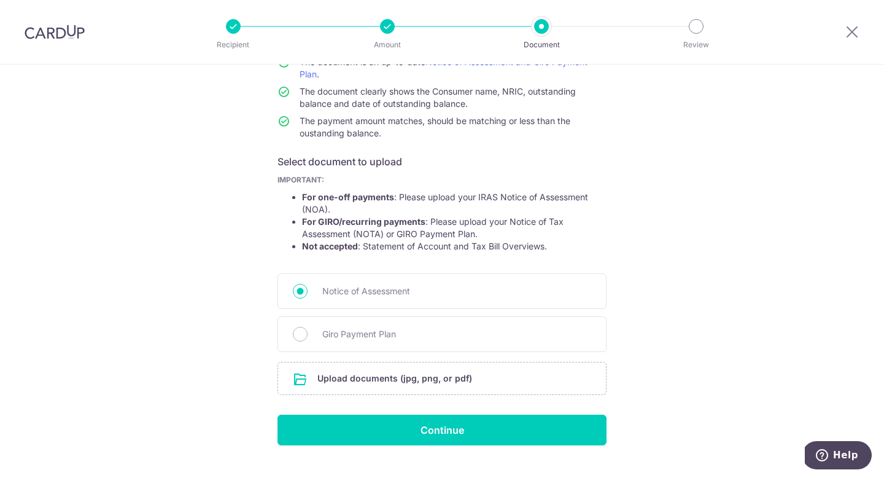
scroll to position [149, 0]
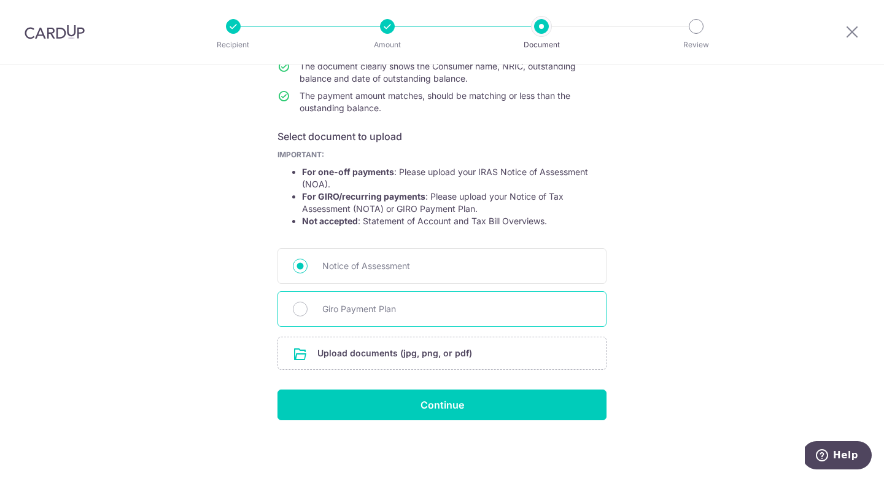
click at [385, 318] on div "Giro Payment Plan" at bounding box center [441, 309] width 329 height 36
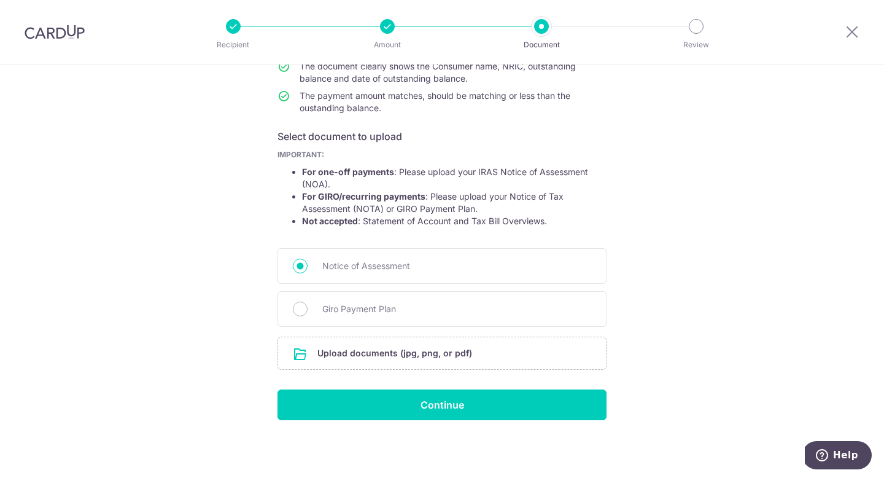
click at [69, 27] on img at bounding box center [55, 32] width 60 height 15
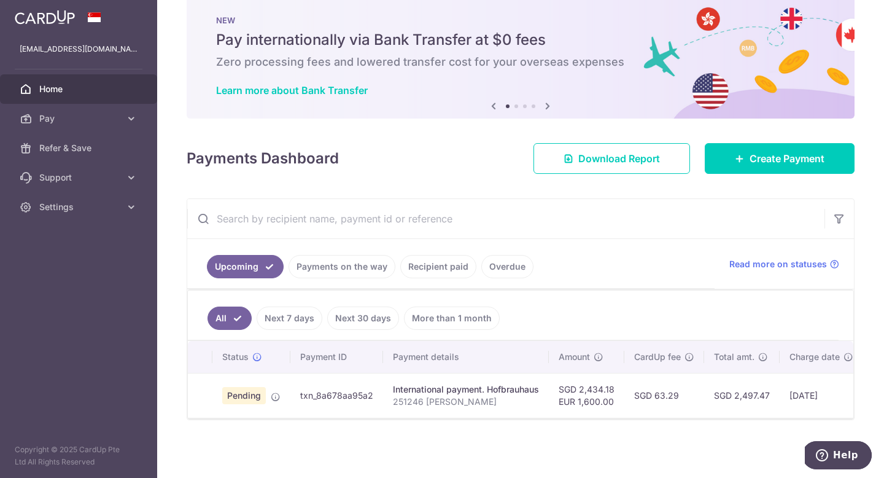
scroll to position [21, 0]
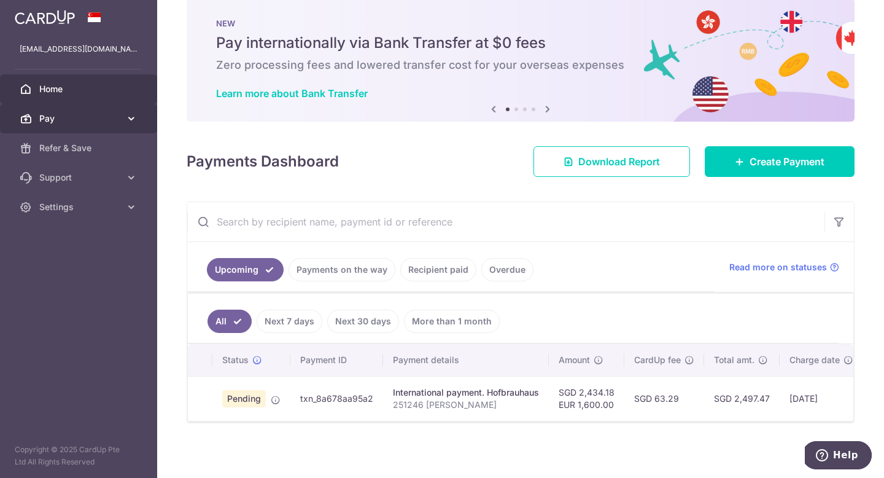
click at [133, 119] on icon at bounding box center [131, 118] width 12 height 12
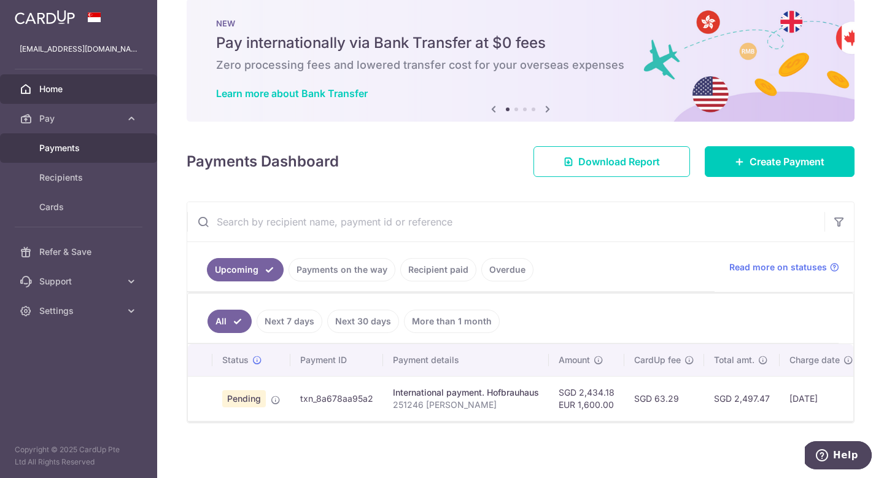
click at [96, 150] on span "Payments" at bounding box center [79, 148] width 81 height 12
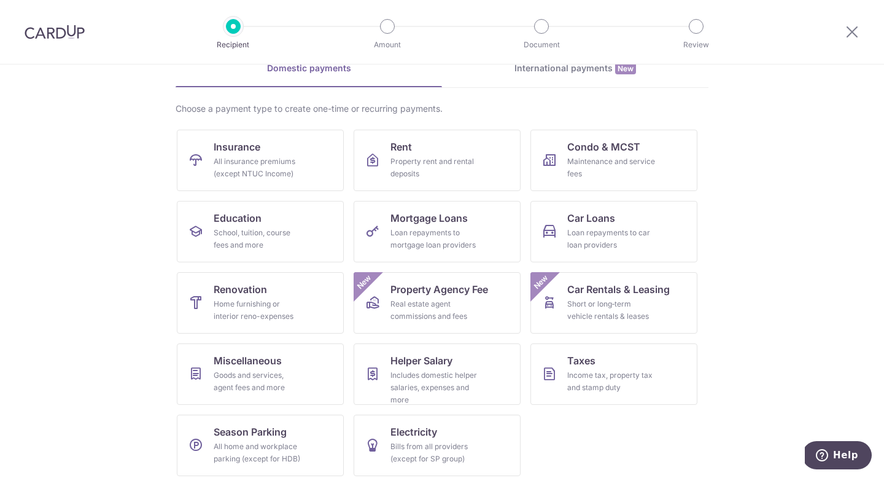
scroll to position [63, 0]
click at [374, 146] on link "Rent Property rent and rental deposits" at bounding box center [437, 160] width 167 height 61
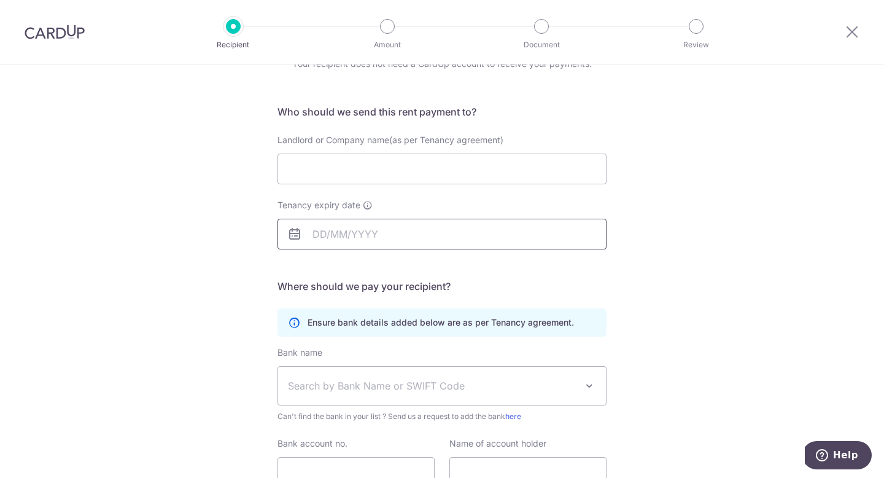
scroll to position [16, 0]
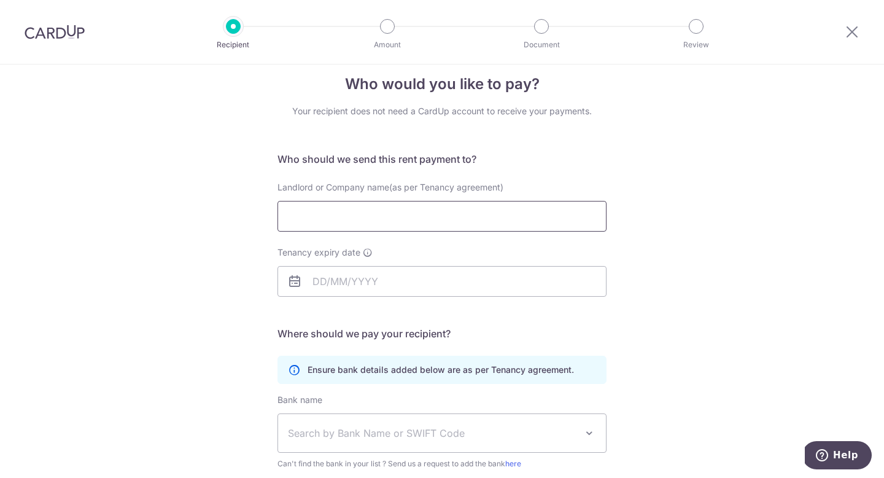
click at [360, 213] on input "Landlord or Company name(as per Tenancy agreement)" at bounding box center [441, 216] width 329 height 31
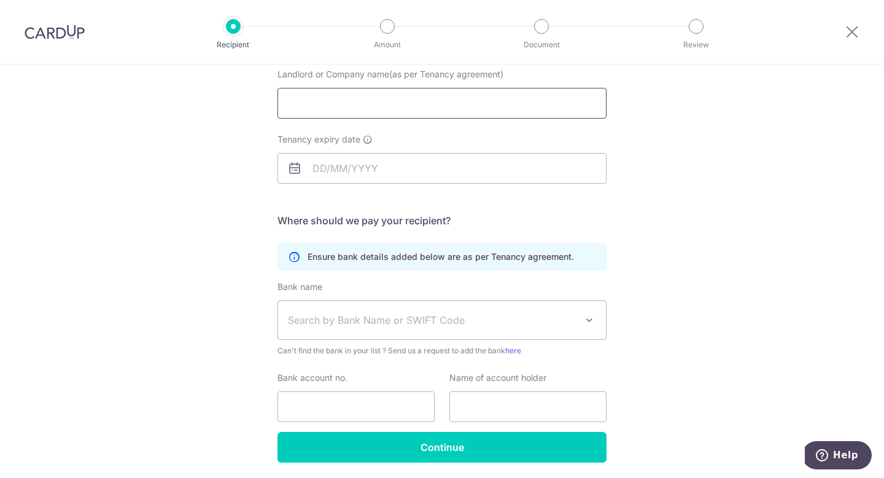
scroll to position [122, 0]
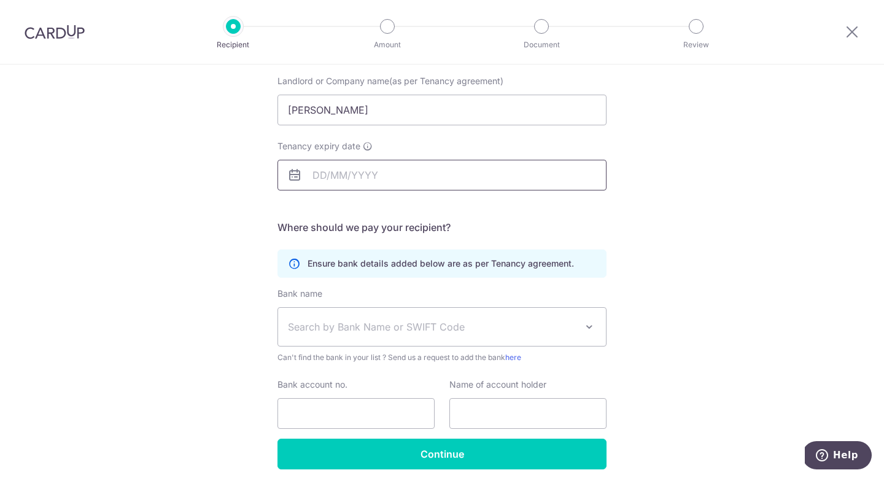
click at [325, 176] on input "Tenancy expiry date" at bounding box center [441, 175] width 329 height 31
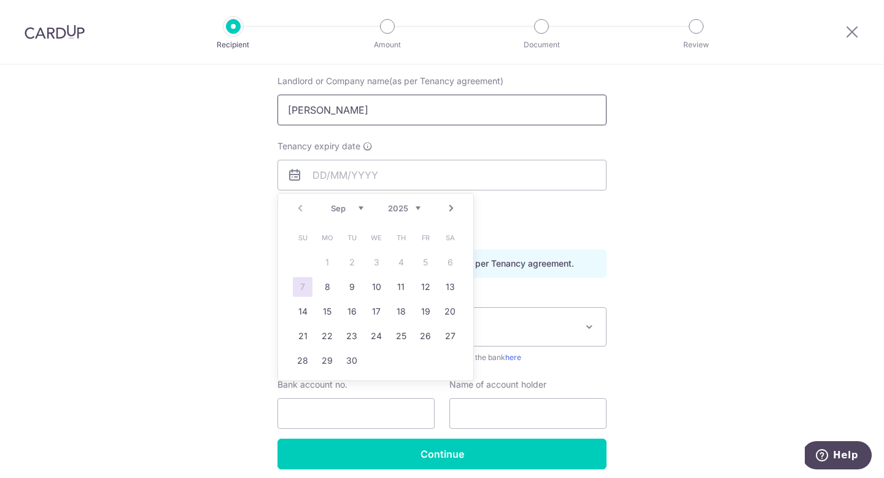
click at [408, 117] on input "Narwant Singh" at bounding box center [441, 110] width 329 height 31
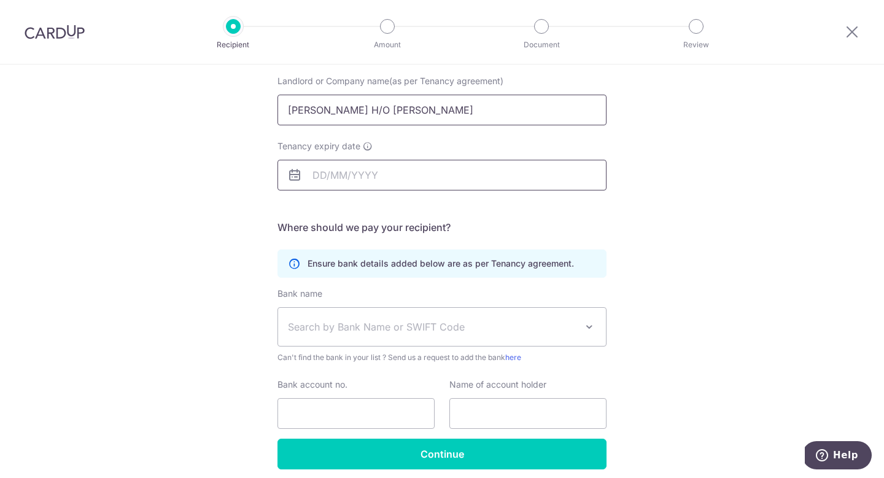
type input "Narwant Singh H/O Harbans Singh"
click at [360, 166] on input "Tenancy expiry date" at bounding box center [441, 175] width 329 height 31
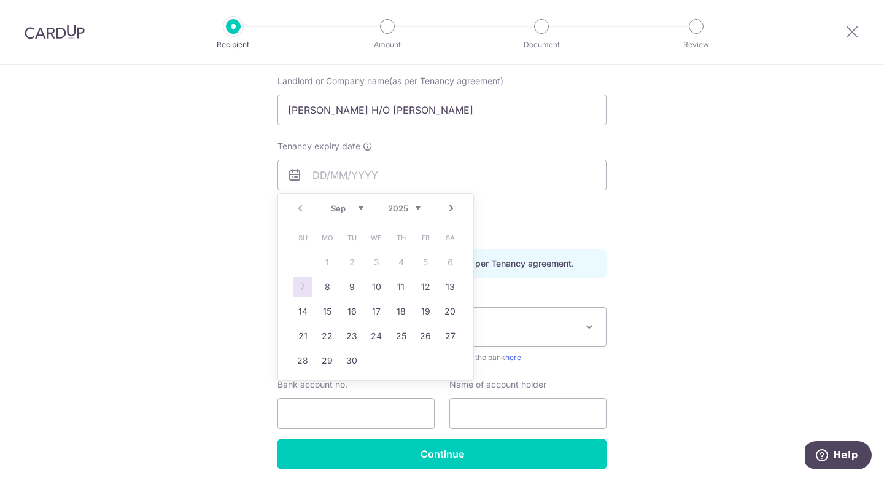
click at [352, 204] on select "Sep Oct Nov Dec" at bounding box center [347, 208] width 33 height 10
click at [420, 206] on div "Prev Next Sep Oct Nov Dec 2025 2026 2027 2028 2029 2030 2031 2032 2033 2034 2035" at bounding box center [375, 207] width 195 height 29
click at [417, 208] on select "2025 2026 2027 2028 2029 2030 2031 2032 2033 2034 2035" at bounding box center [404, 208] width 33 height 10
click at [344, 208] on select "Jan Feb Mar Apr May Jun Jul Aug Sep Oct Nov Dec" at bounding box center [347, 208] width 33 height 10
click at [404, 311] on link "15" at bounding box center [401, 311] width 20 height 20
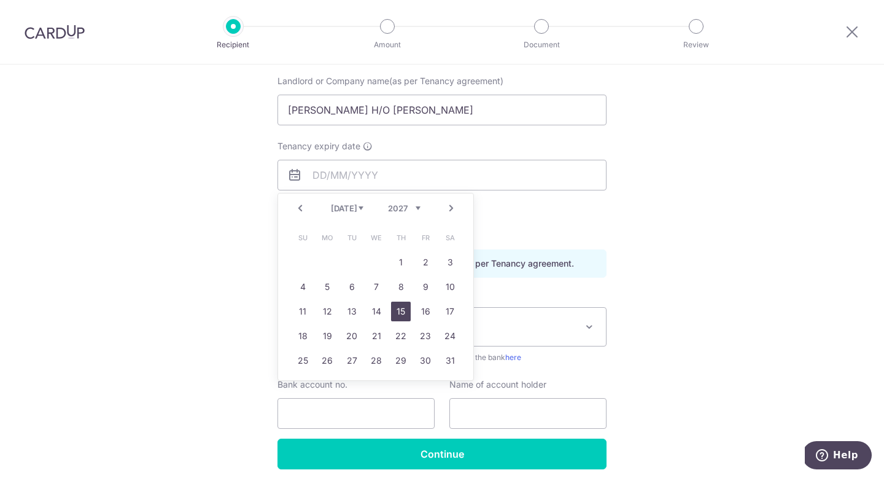
type input "[DATE]"
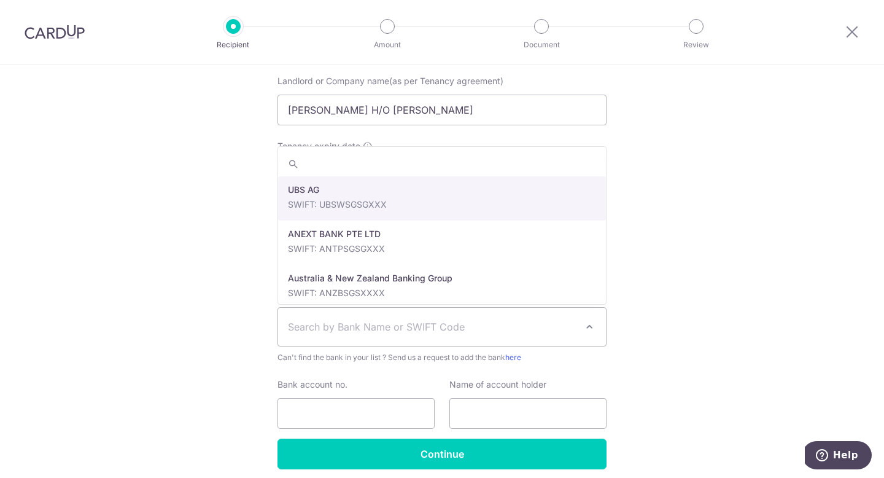
click at [371, 325] on span "Search by Bank Name or SWIFT Code" at bounding box center [432, 326] width 288 height 15
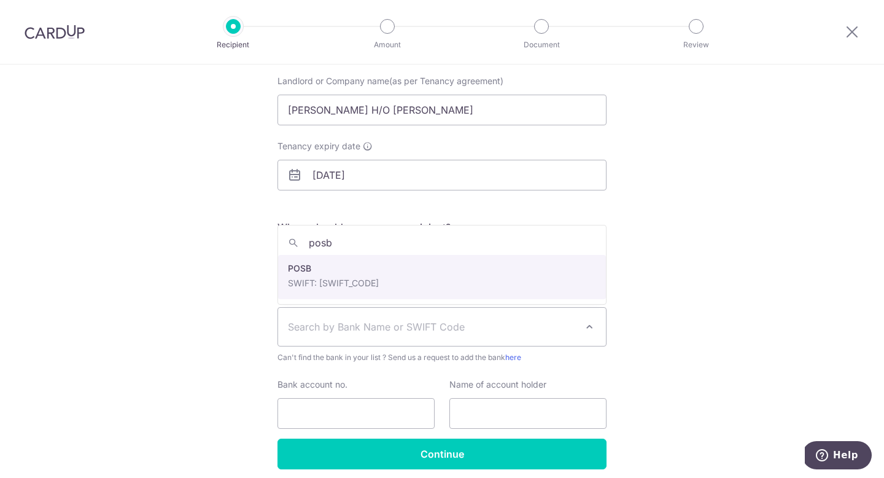
type input "posb"
select select "19"
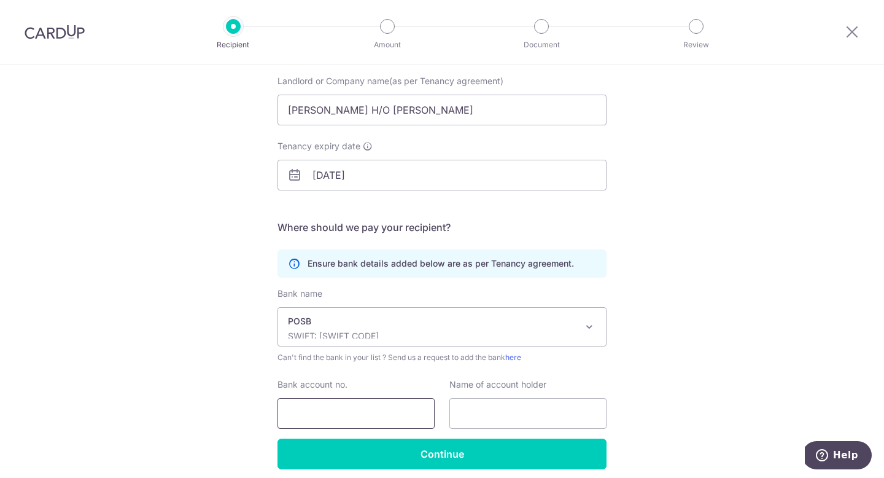
click at [331, 407] on input "Bank account no." at bounding box center [355, 413] width 157 height 31
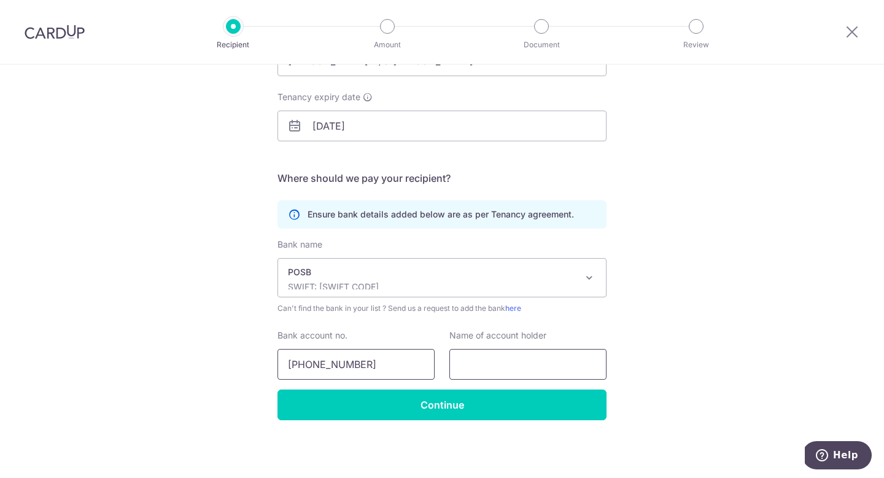
type input "[PHONE_NUMBER]"
click at [490, 365] on input "text" at bounding box center [527, 364] width 157 height 31
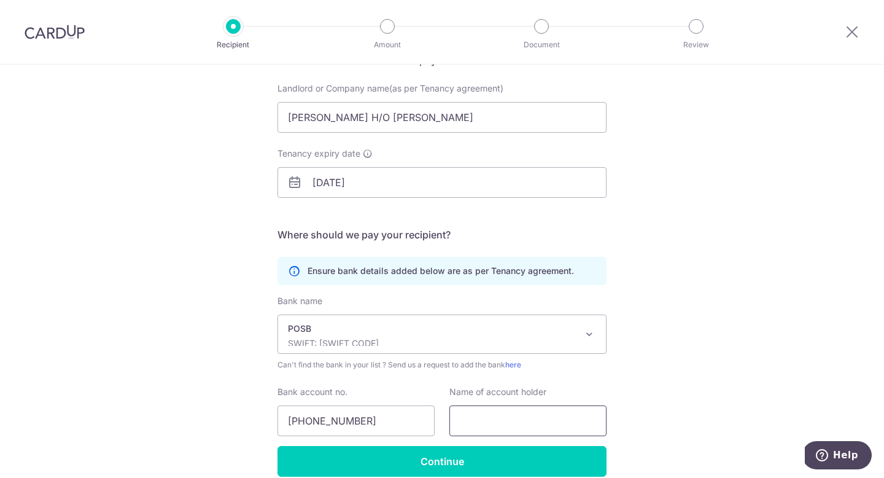
scroll to position [123, 0]
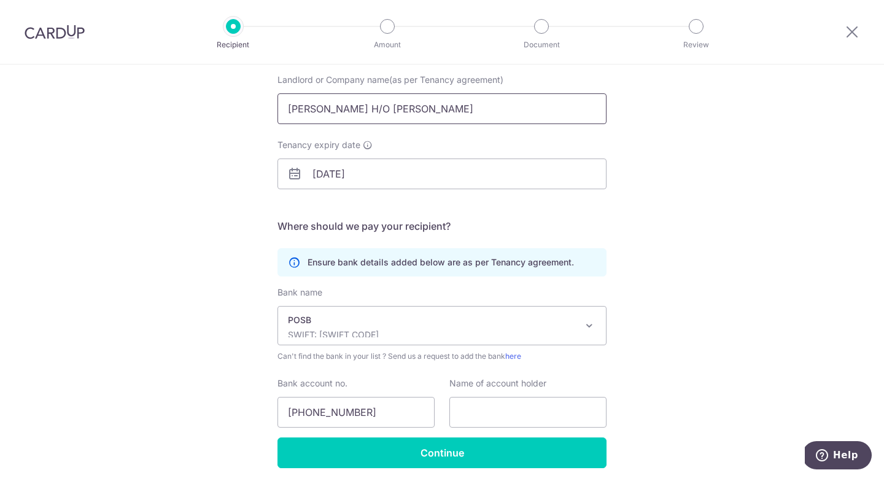
drag, startPoint x: 500, startPoint y: 105, endPoint x: 147, endPoint y: 106, distance: 353.5
click at [147, 106] on div "Who would you like to pay? Your recipient does not need a CardUp account to rec…" at bounding box center [442, 233] width 884 height 584
click at [496, 423] on input "text" at bounding box center [527, 411] width 157 height 31
paste input "Narwant Singh H/O Harbans Singh"
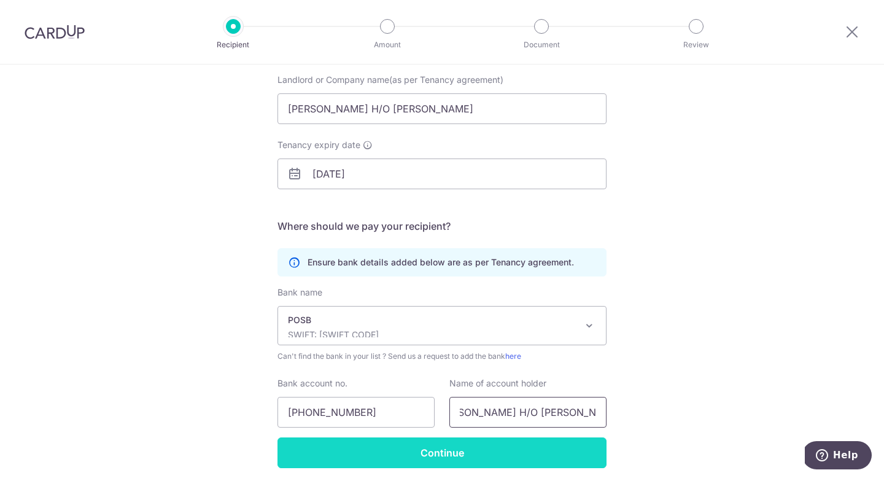
type input "Narwant Singh H/O Harbans Singh"
click at [523, 441] on input "Continue" at bounding box center [441, 452] width 329 height 31
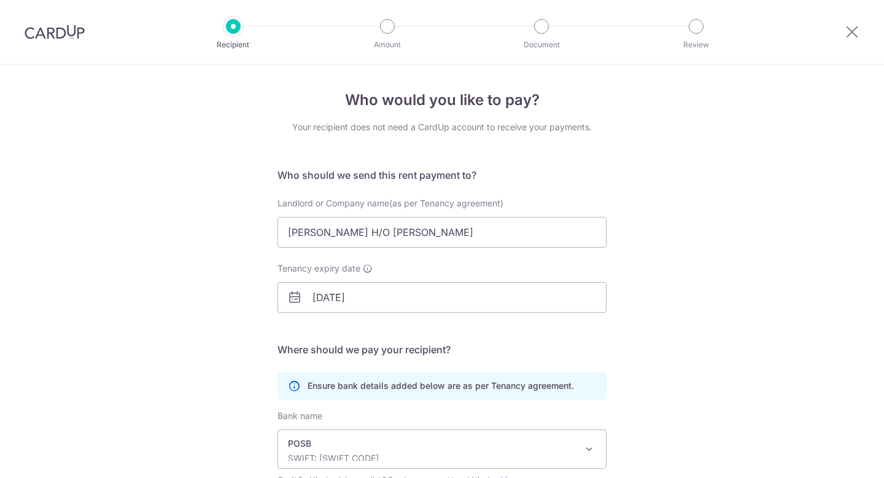
scroll to position [201, 0]
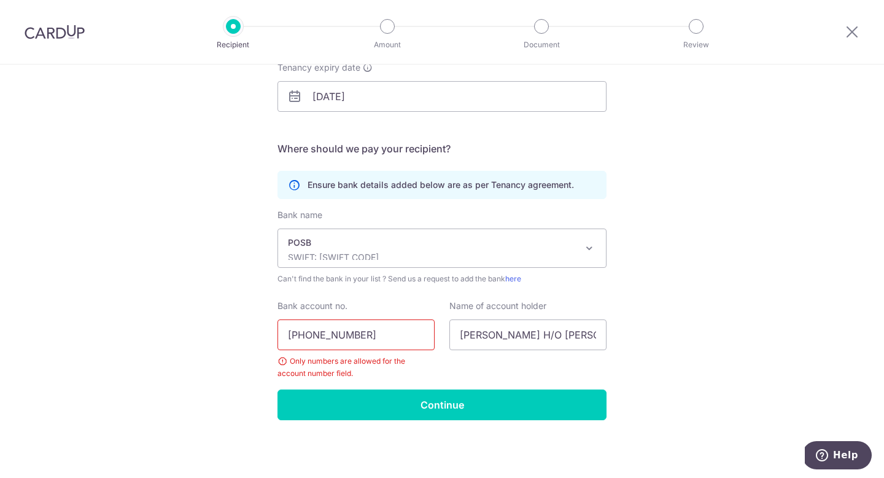
click at [309, 331] on input "081-18357-0" at bounding box center [355, 334] width 157 height 31
click at [338, 336] on input "08118357-0" at bounding box center [355, 334] width 157 height 31
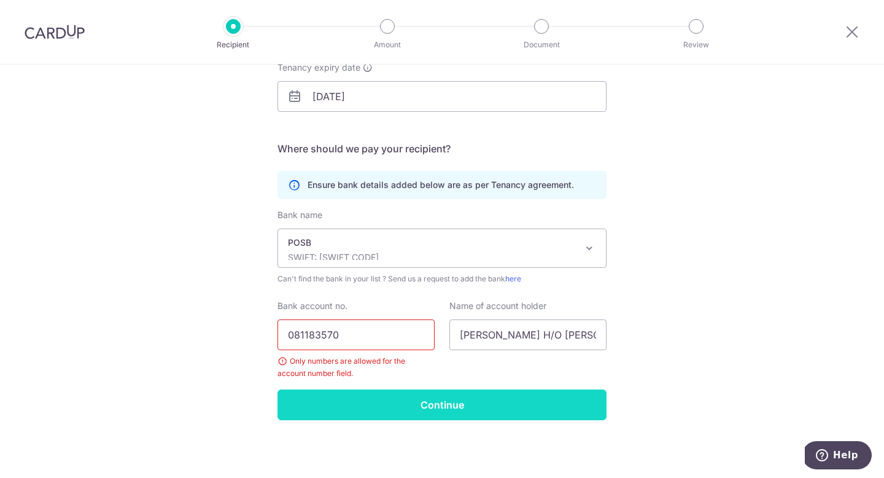
type input "081183570"
click at [476, 398] on input "Continue" at bounding box center [441, 404] width 329 height 31
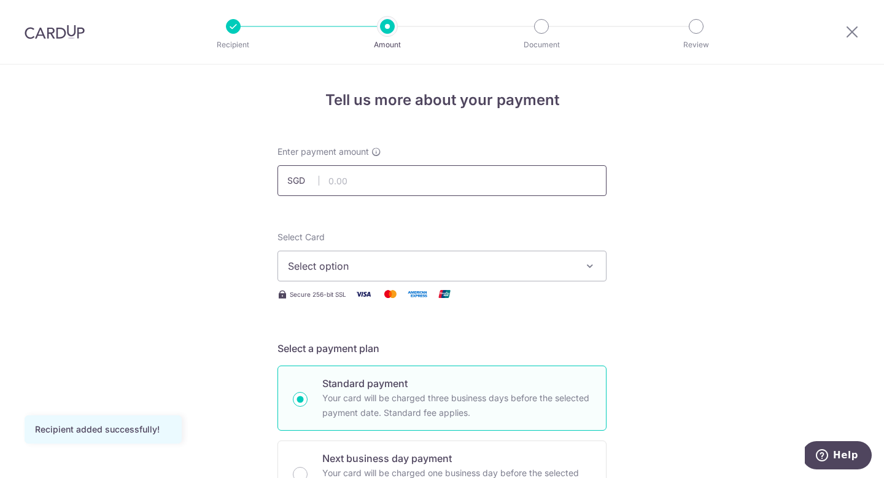
click at [457, 184] on input "text" at bounding box center [441, 180] width 329 height 31
type input "8,200.00"
click at [537, 266] on span "Select option" at bounding box center [431, 265] width 286 height 15
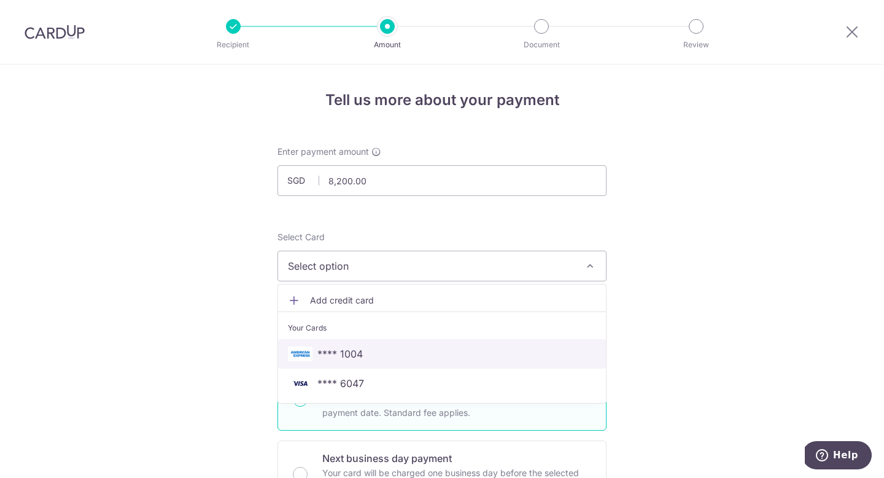
click at [430, 352] on span "**** 1004" at bounding box center [442, 353] width 308 height 15
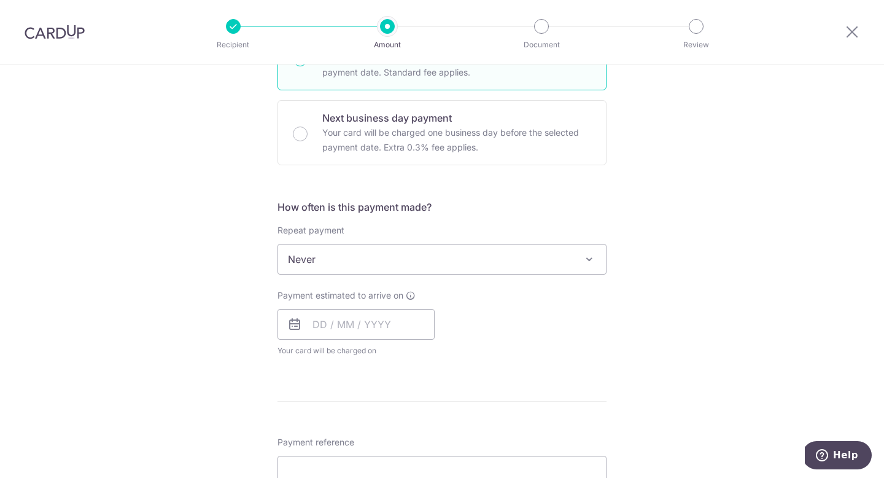
scroll to position [348, 0]
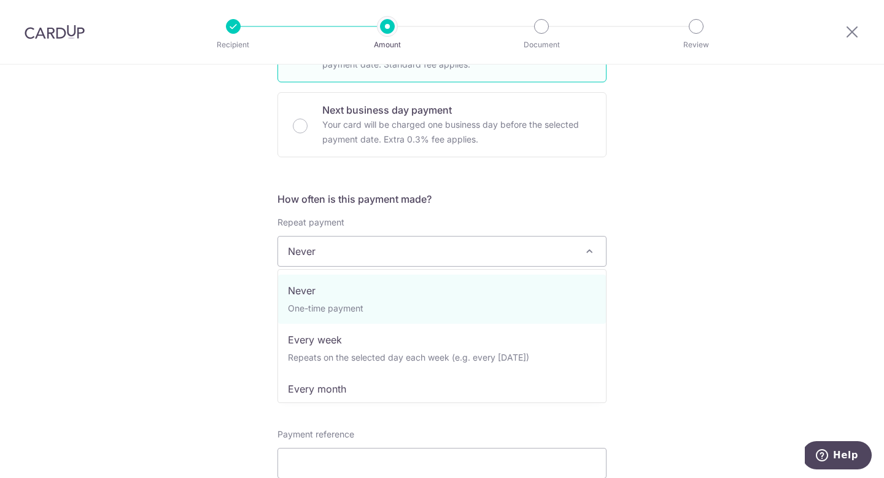
click at [511, 244] on span "Never" at bounding box center [442, 250] width 328 height 29
select select "3"
type input "[DATE]"
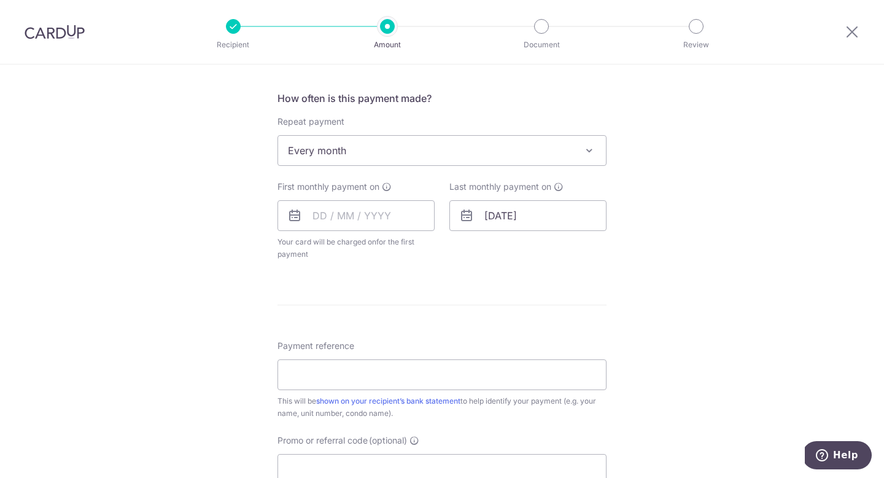
scroll to position [508, 0]
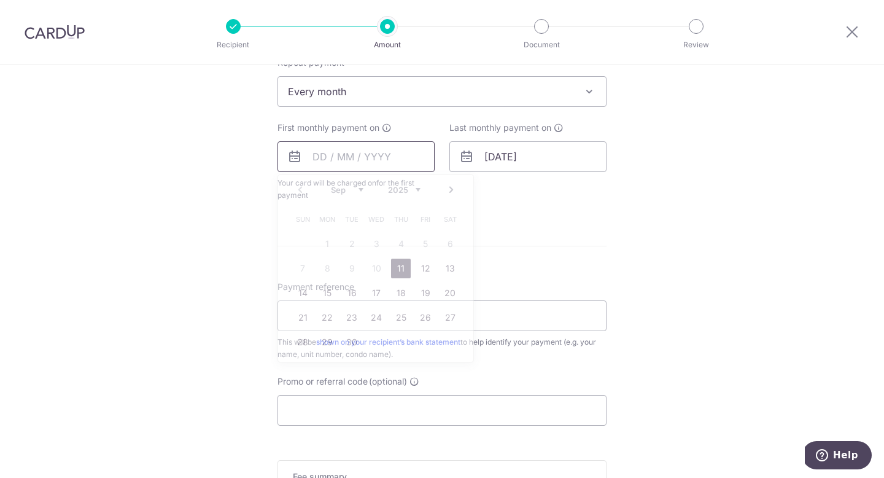
click at [378, 161] on input "text" at bounding box center [355, 156] width 157 height 31
click at [282, 225] on div "Prev Next Sep Oct Nov [DATE] 2026 2027 2028 2029 2030 2031 2032 2033 2034 2035 …" at bounding box center [375, 285] width 196 height 223
click at [357, 190] on select "Sep Oct Nov Dec" at bounding box center [347, 190] width 33 height 10
click at [297, 188] on link "Prev" at bounding box center [300, 189] width 15 height 15
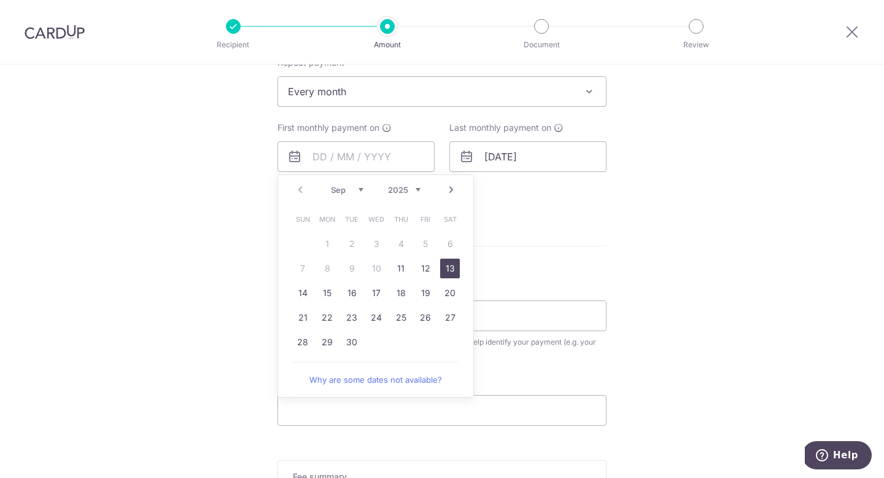
click at [444, 269] on link "13" at bounding box center [450, 268] width 20 height 20
type input "[DATE]"
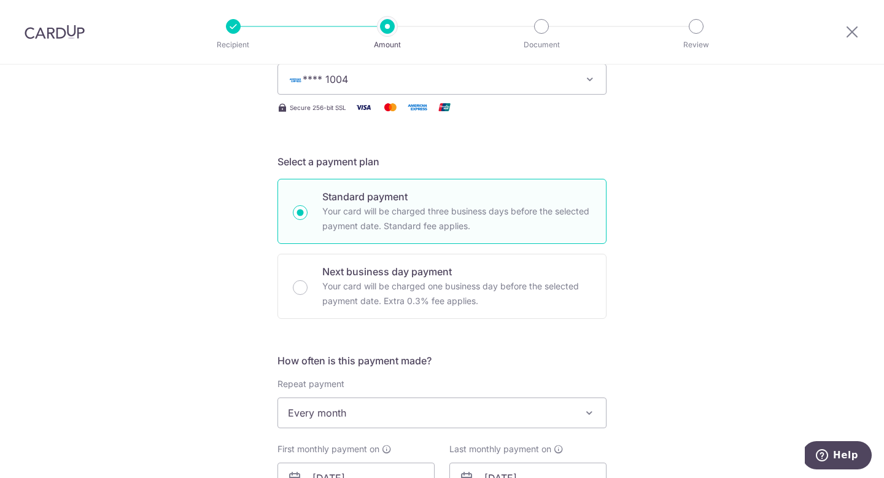
scroll to position [0, 0]
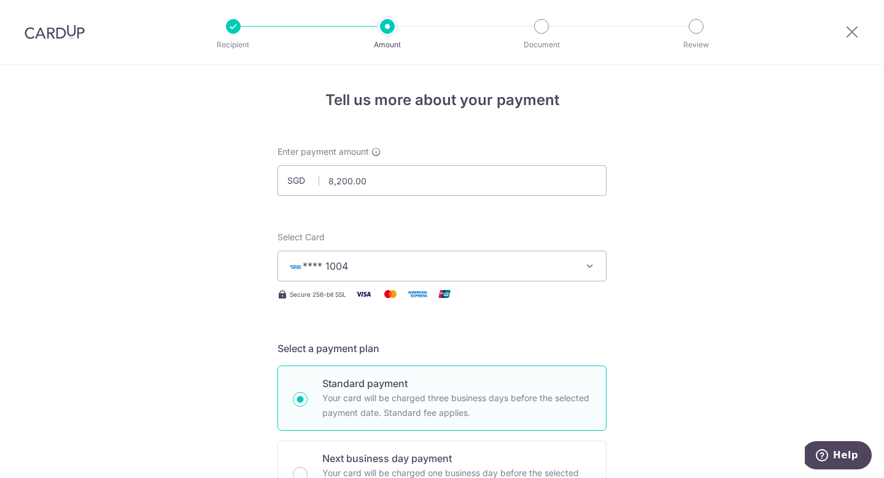
click at [58, 37] on img at bounding box center [55, 32] width 60 height 15
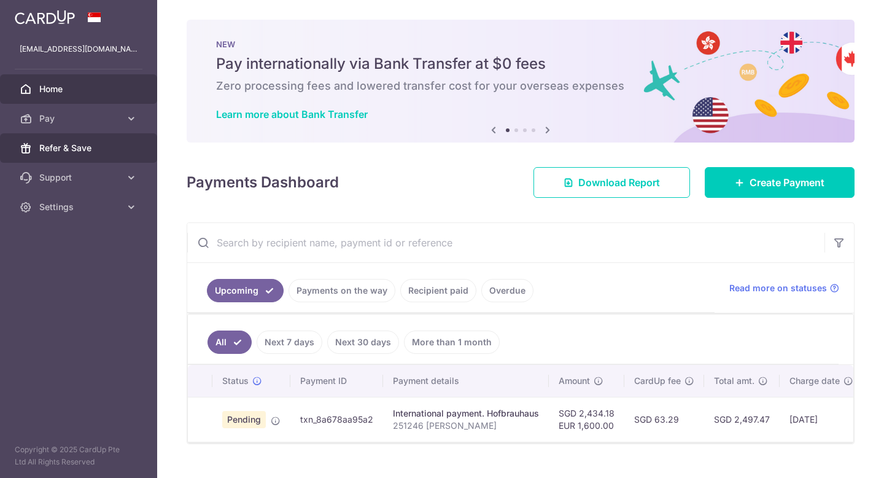
click at [110, 151] on span "Refer & Save" at bounding box center [79, 148] width 81 height 12
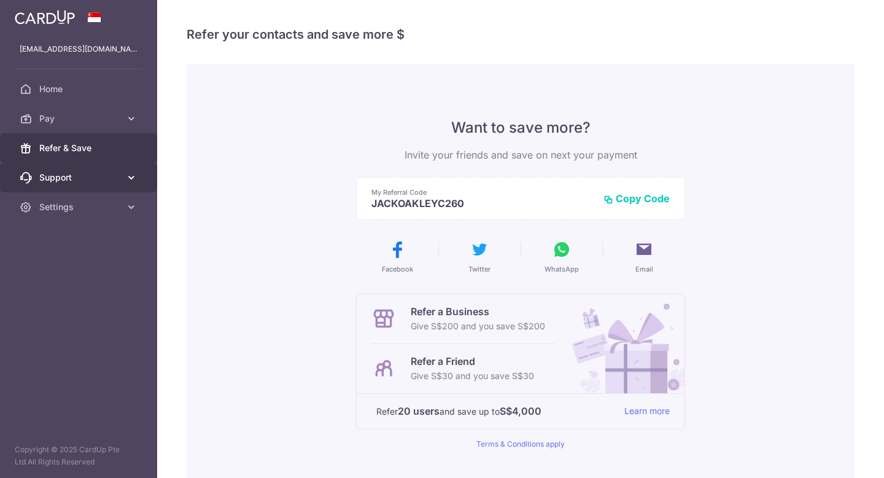
click at [130, 182] on icon at bounding box center [131, 177] width 12 height 12
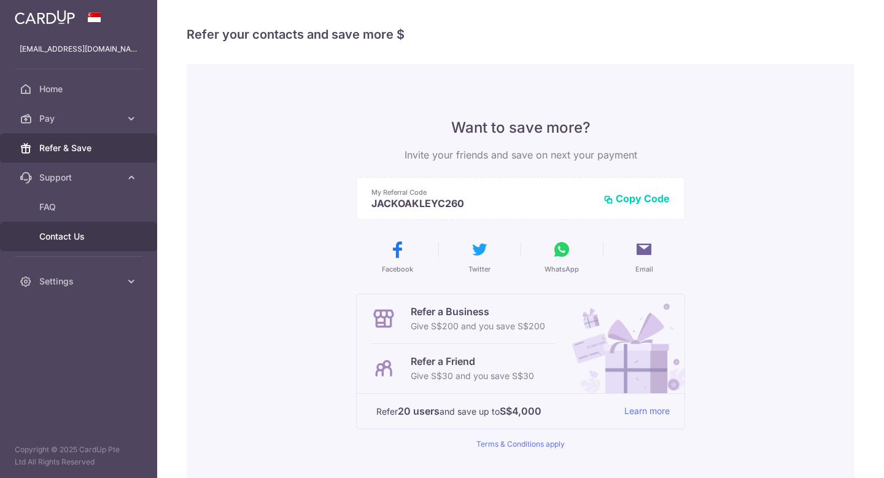
click at [55, 236] on span "Contact Us" at bounding box center [79, 236] width 81 height 12
